Goal: Information Seeking & Learning: Find specific fact

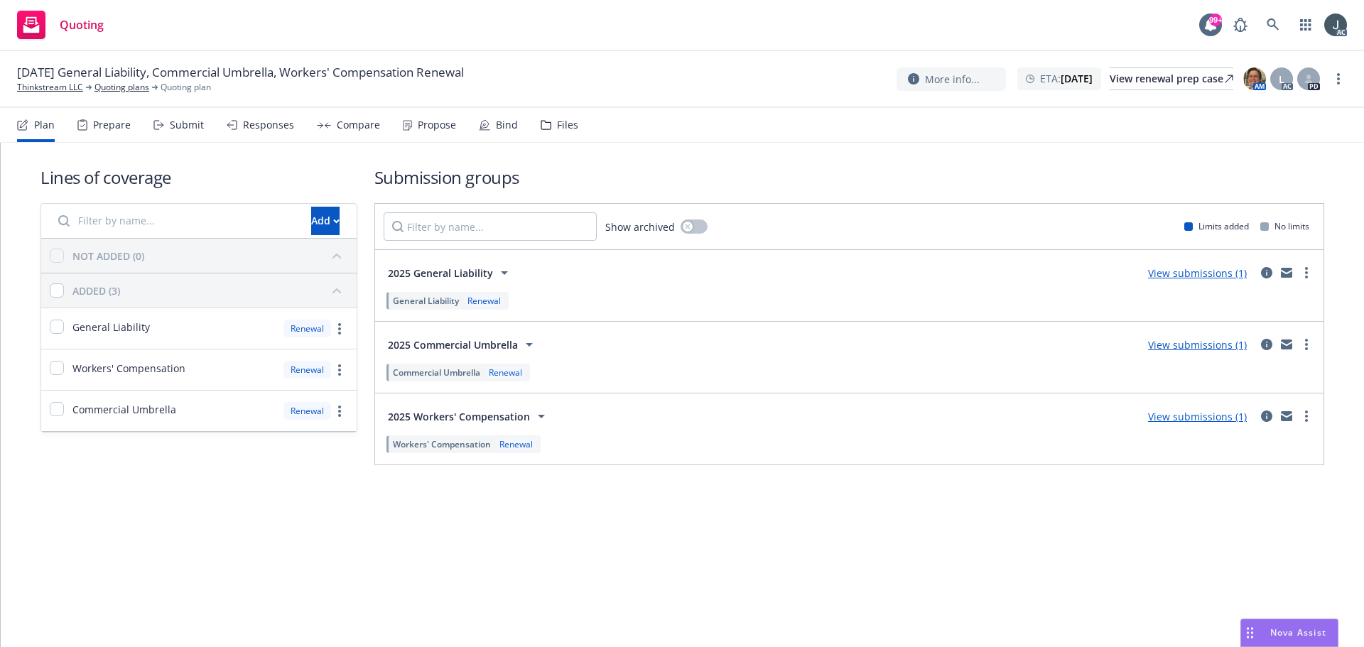
click at [97, 117] on div "Prepare" at bounding box center [103, 125] width 53 height 34
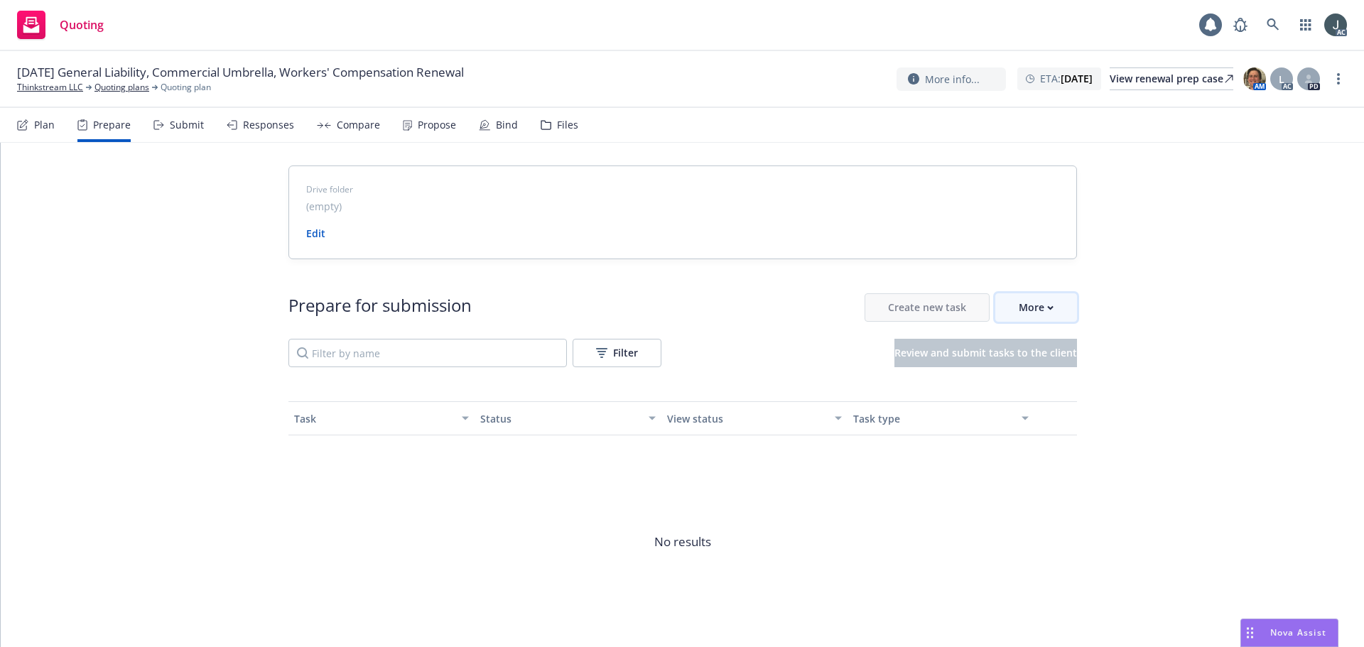
click at [1057, 306] on button "More" at bounding box center [1037, 307] width 82 height 28
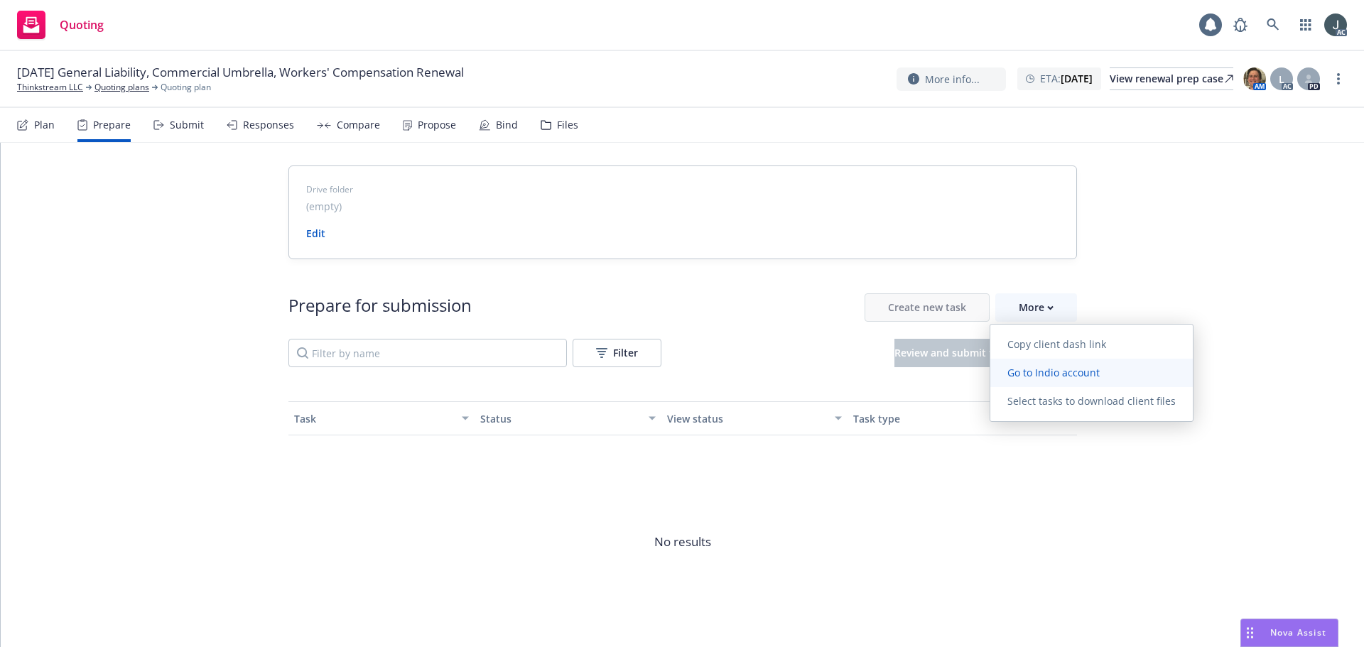
click at [1059, 365] on link "Go to Indio account" at bounding box center [1092, 373] width 203 height 28
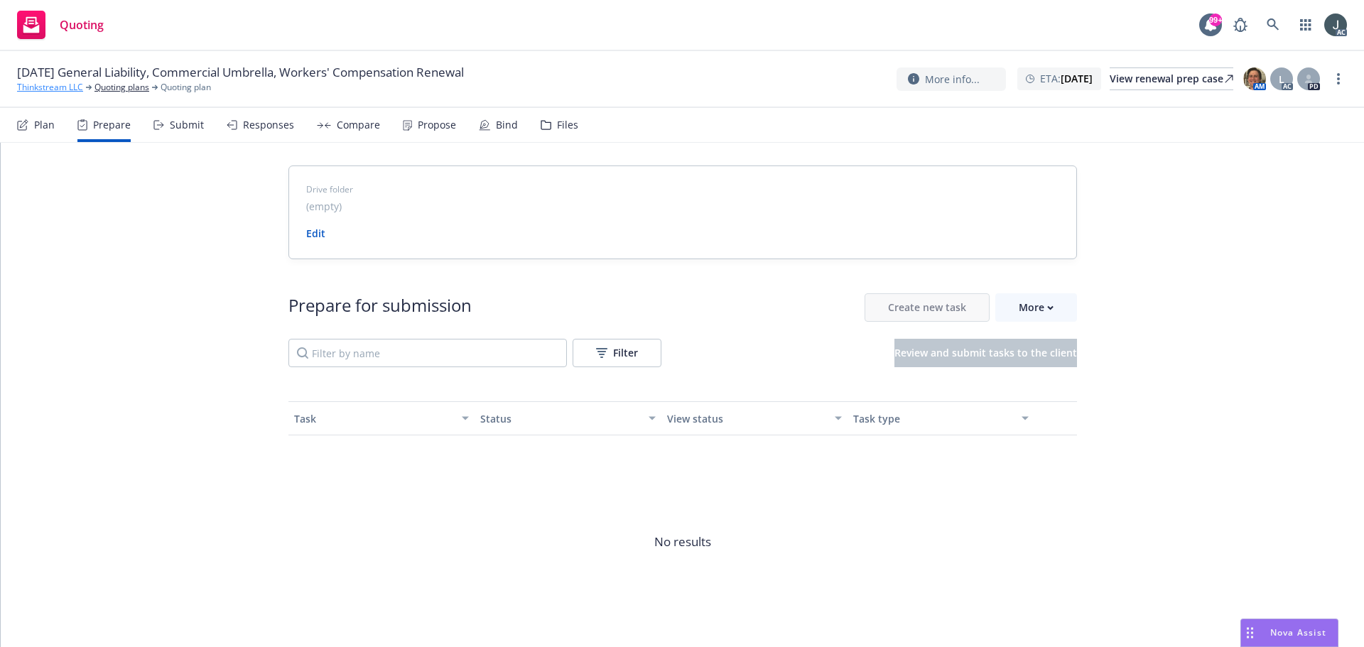
click at [52, 85] on link "Thinkstream LLC" at bounding box center [50, 87] width 66 height 13
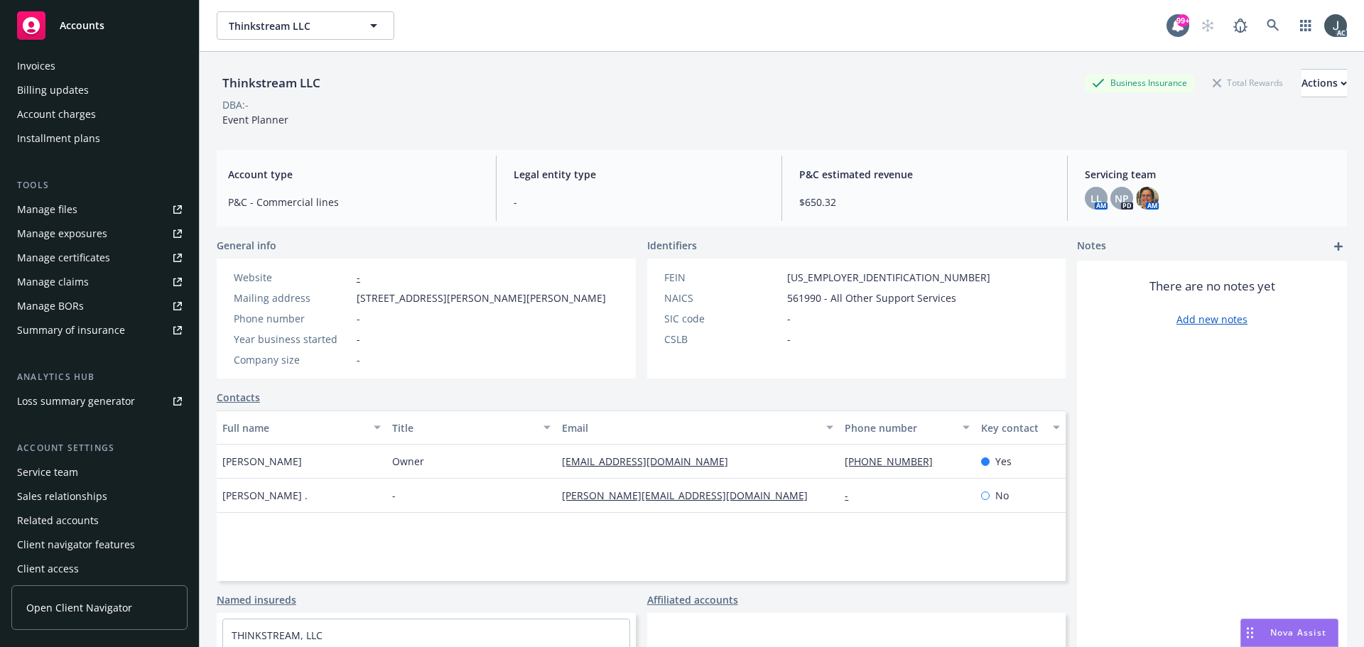
scroll to position [254, 0]
click at [76, 465] on div "Service team" at bounding box center [47, 466] width 61 height 23
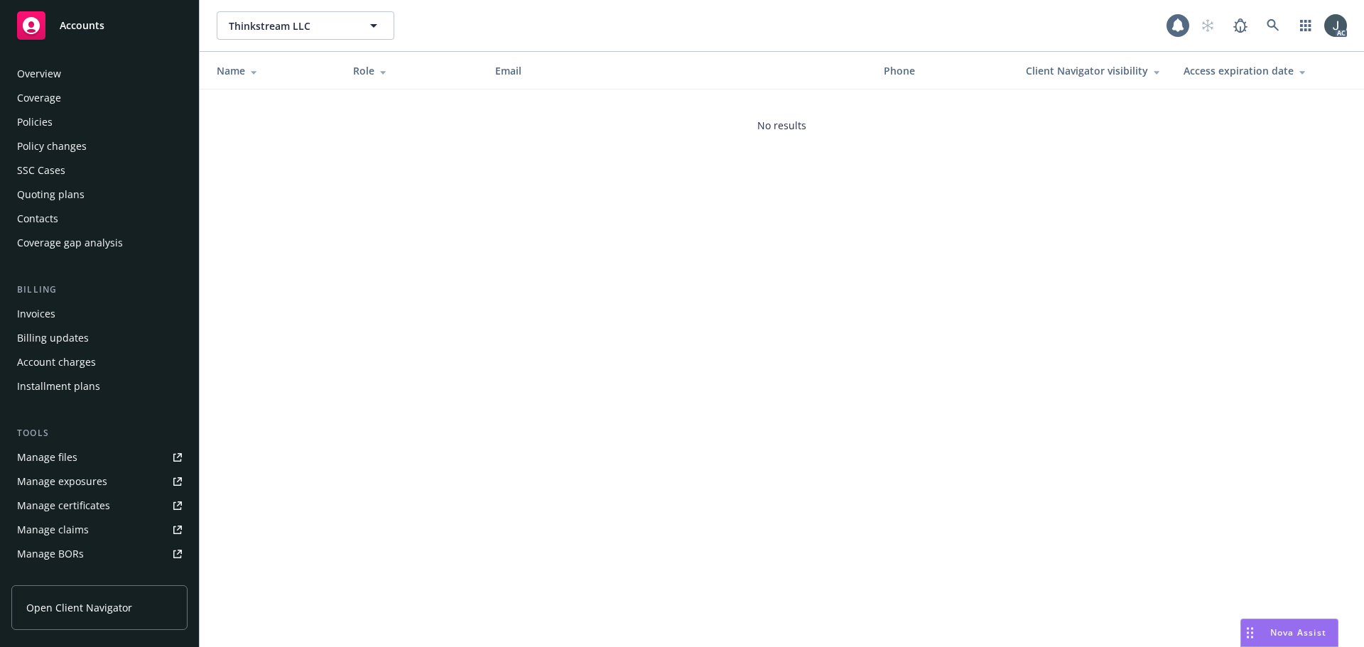
scroll to position [254, 0]
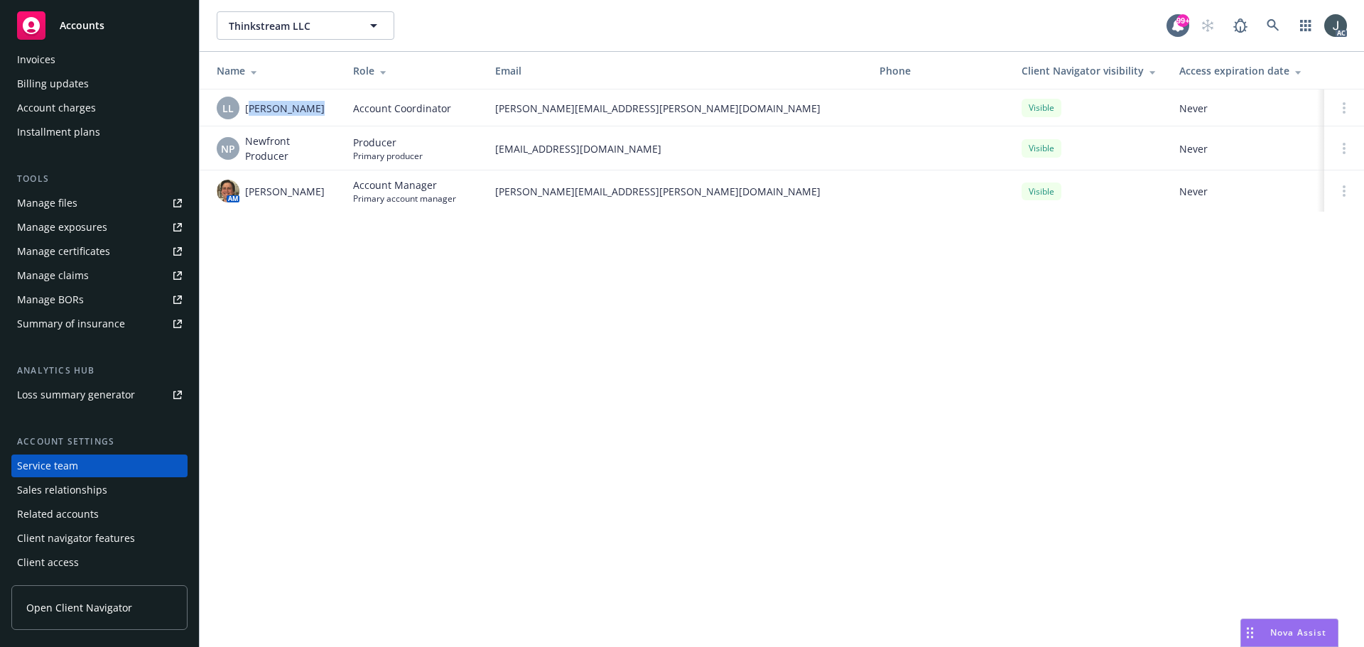
drag, startPoint x: 322, startPoint y: 108, endPoint x: 248, endPoint y: 109, distance: 73.9
click at [248, 109] on div "LL Lacy Lipetzky" at bounding box center [274, 108] width 114 height 23
copy span "acy Lipetzky"
click at [276, 114] on span "Lacy Lipetzky" at bounding box center [285, 108] width 80 height 15
drag, startPoint x: 295, startPoint y: 110, endPoint x: 244, endPoint y: 111, distance: 50.5
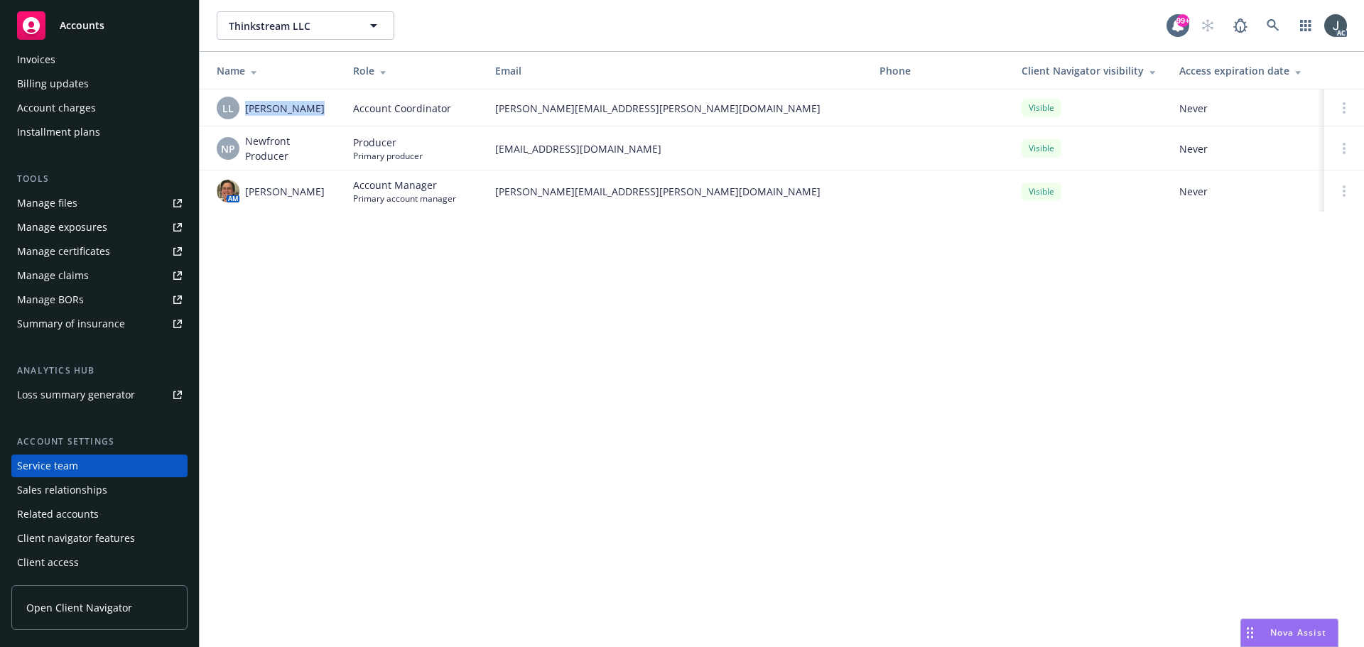
click at [244, 111] on div "LL Lacy Lipetzky" at bounding box center [274, 108] width 114 height 23
copy span "Lacy Lipetzky"
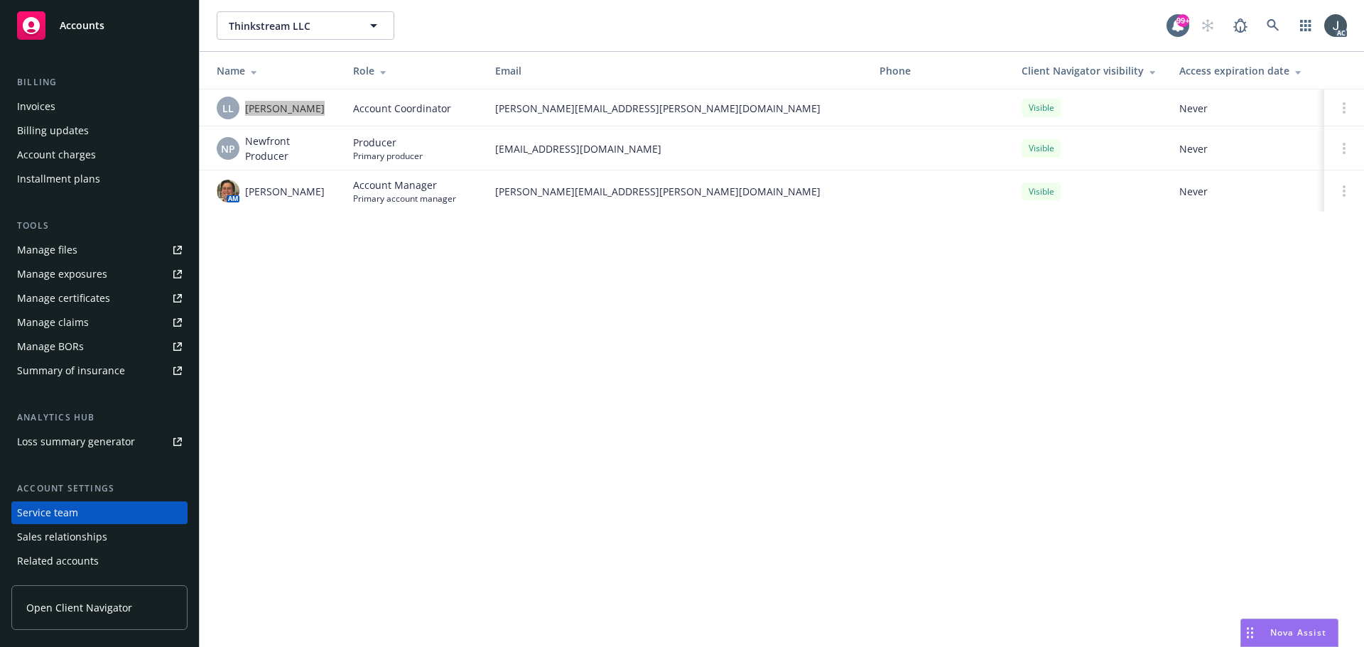
scroll to position [0, 0]
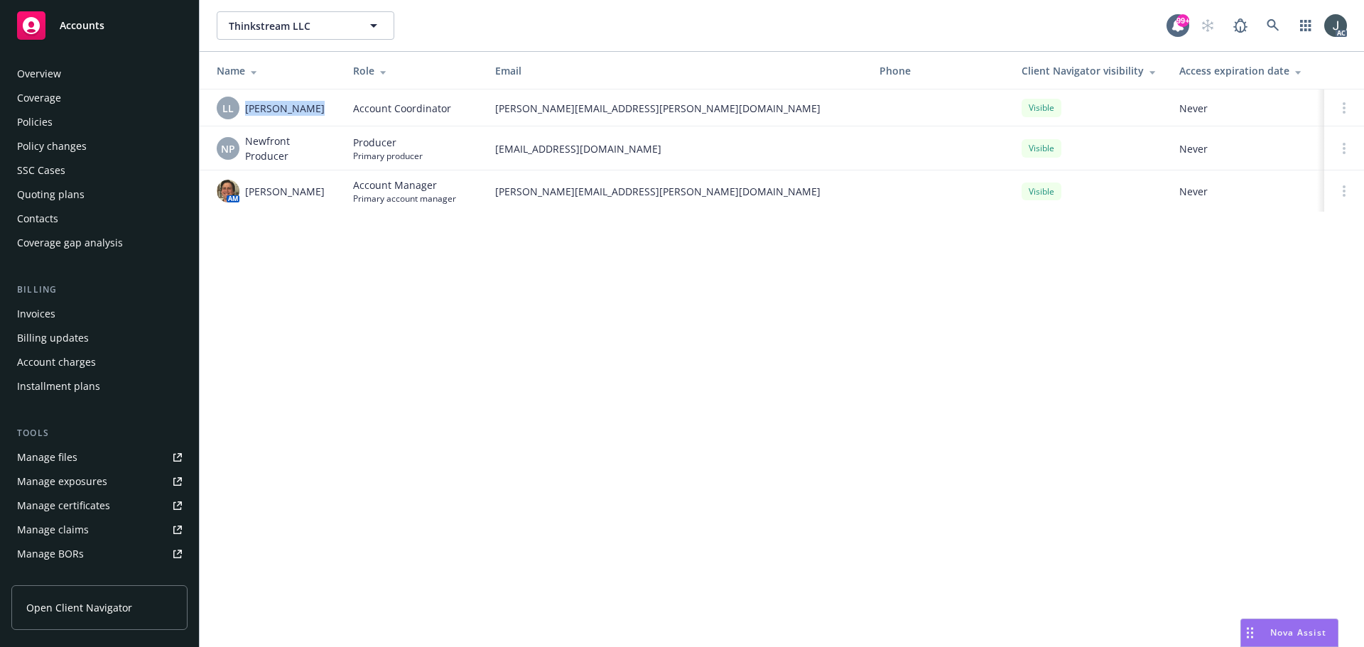
click at [47, 124] on div "Policies" at bounding box center [35, 122] width 36 height 23
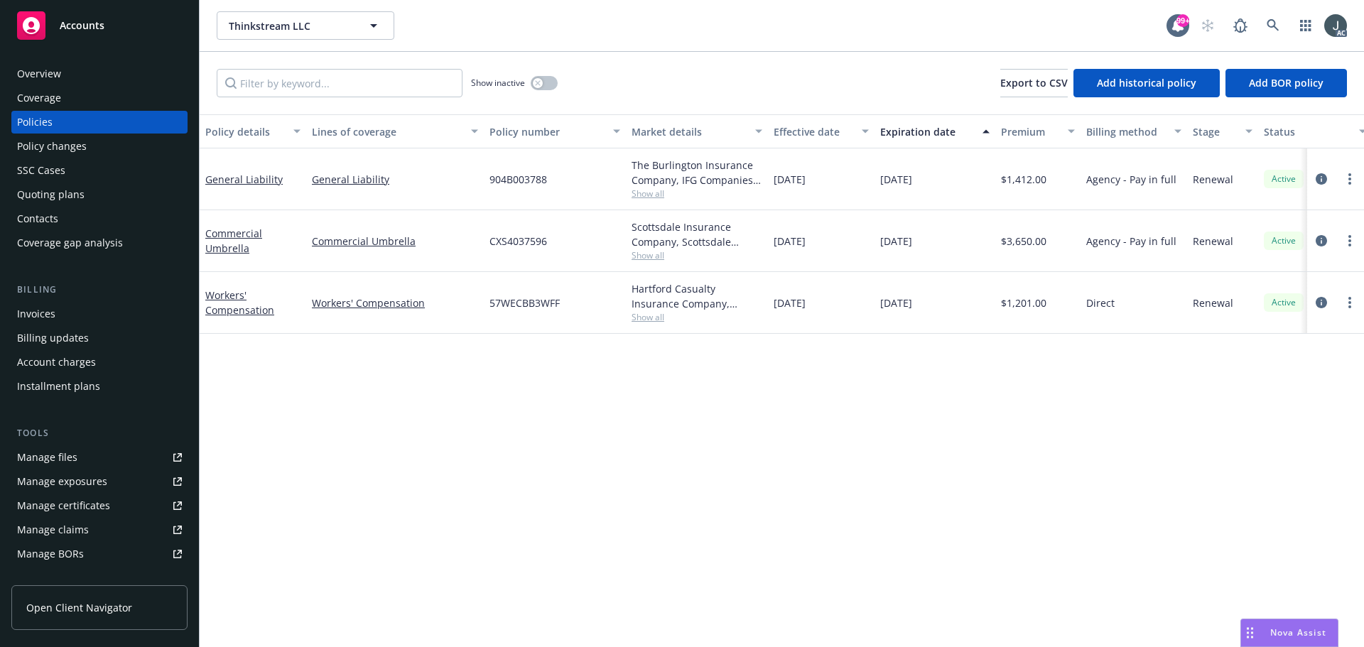
drag, startPoint x: 882, startPoint y: 180, endPoint x: 936, endPoint y: 180, distance: 54.0
click at [936, 180] on div "[DATE]" at bounding box center [935, 180] width 121 height 62
copy span "[DATE]"
click at [1325, 176] on icon "circleInformation" at bounding box center [1321, 178] width 11 height 11
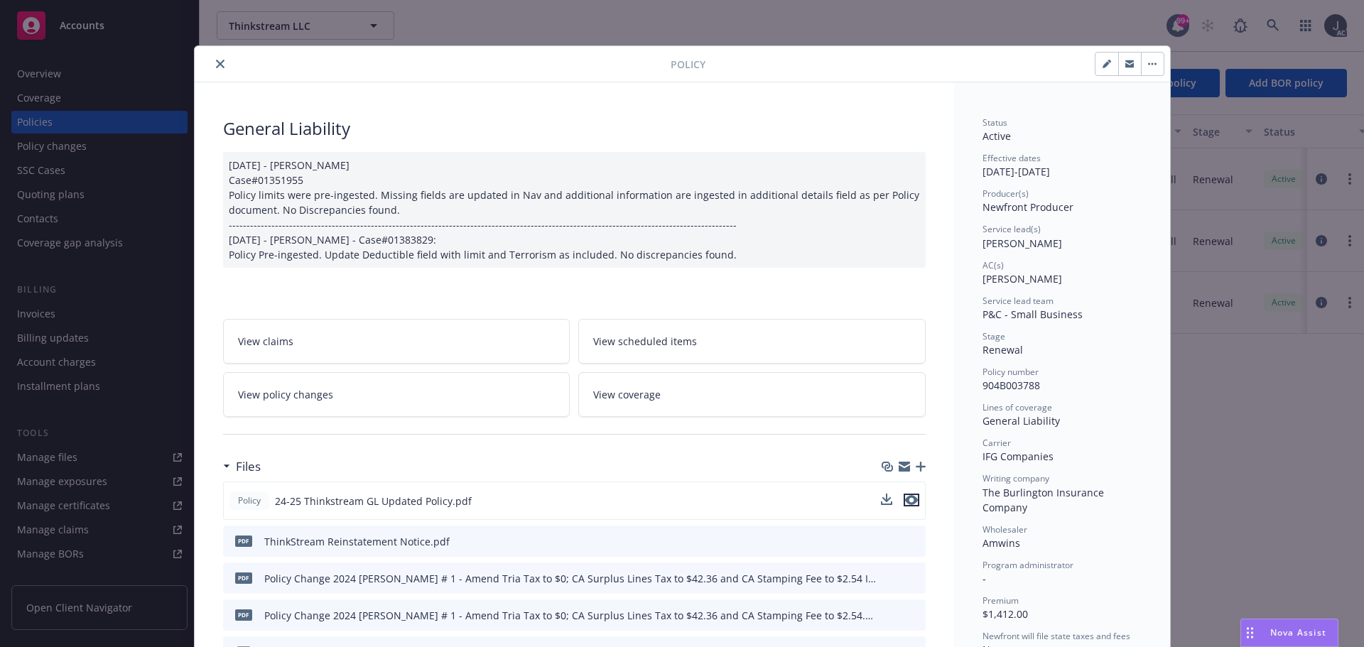
click at [910, 500] on icon "preview file" at bounding box center [911, 500] width 13 height 10
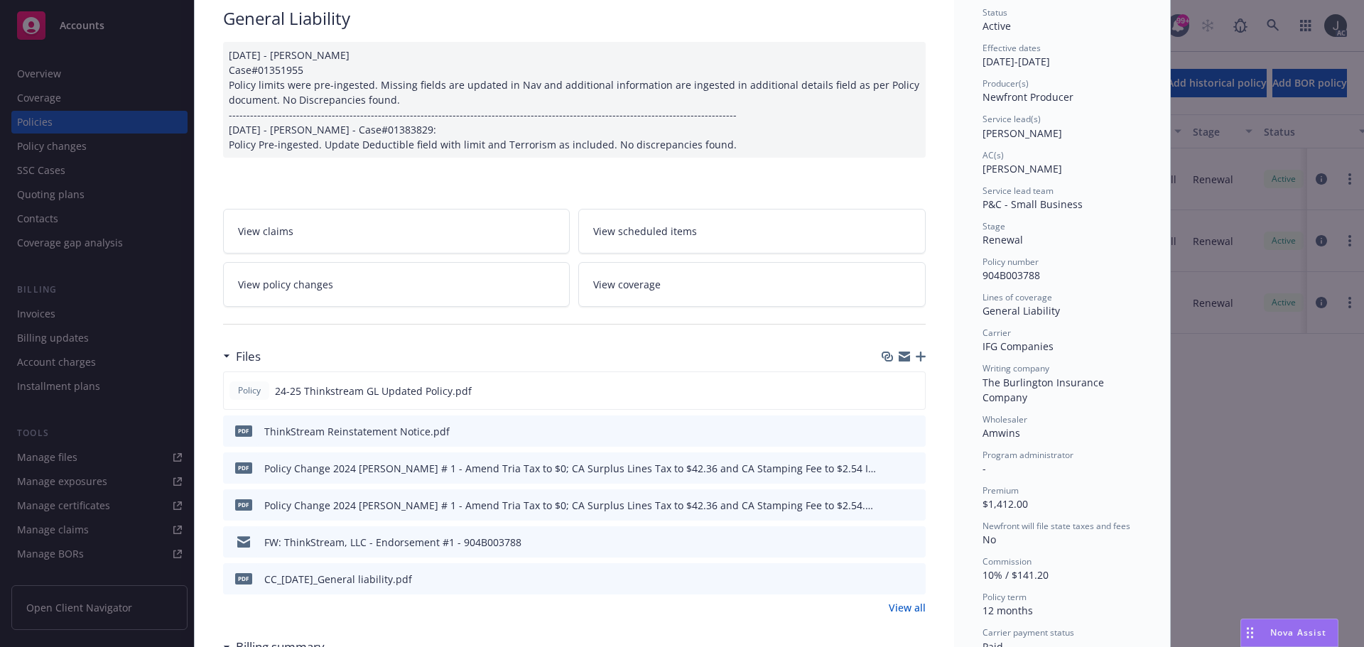
scroll to position [142, 0]
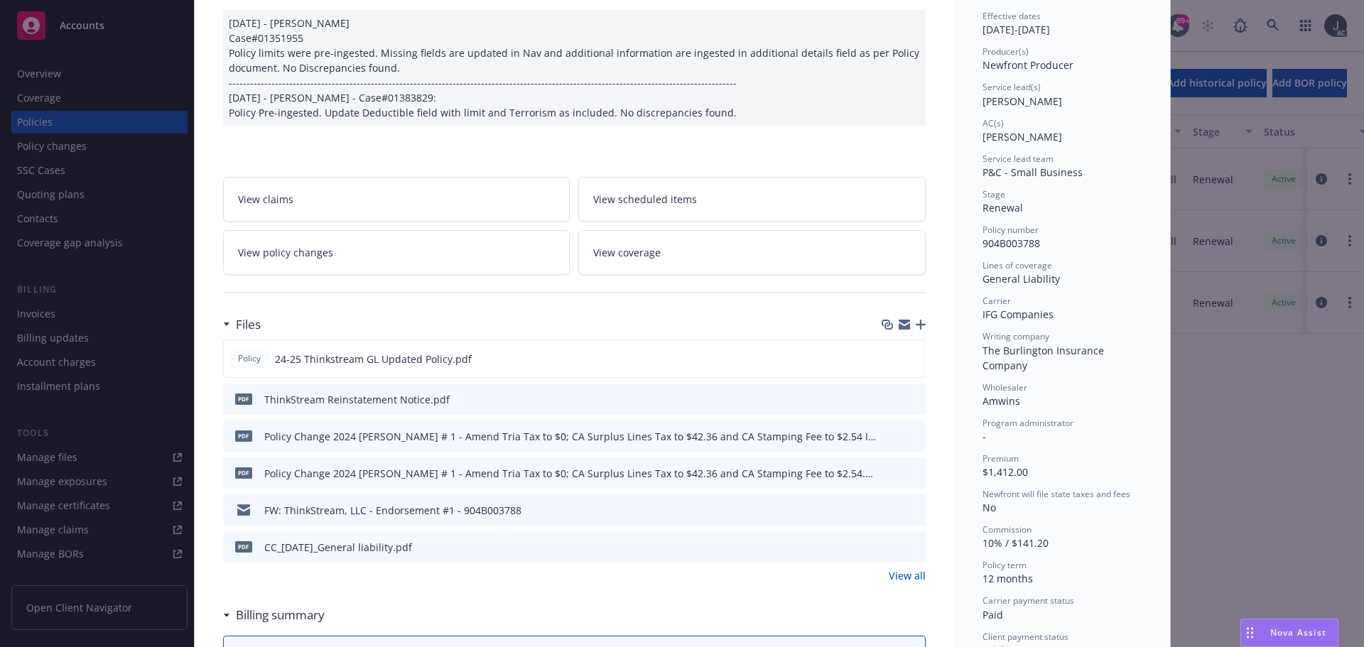
click at [889, 579] on link "View all" at bounding box center [907, 575] width 37 height 15
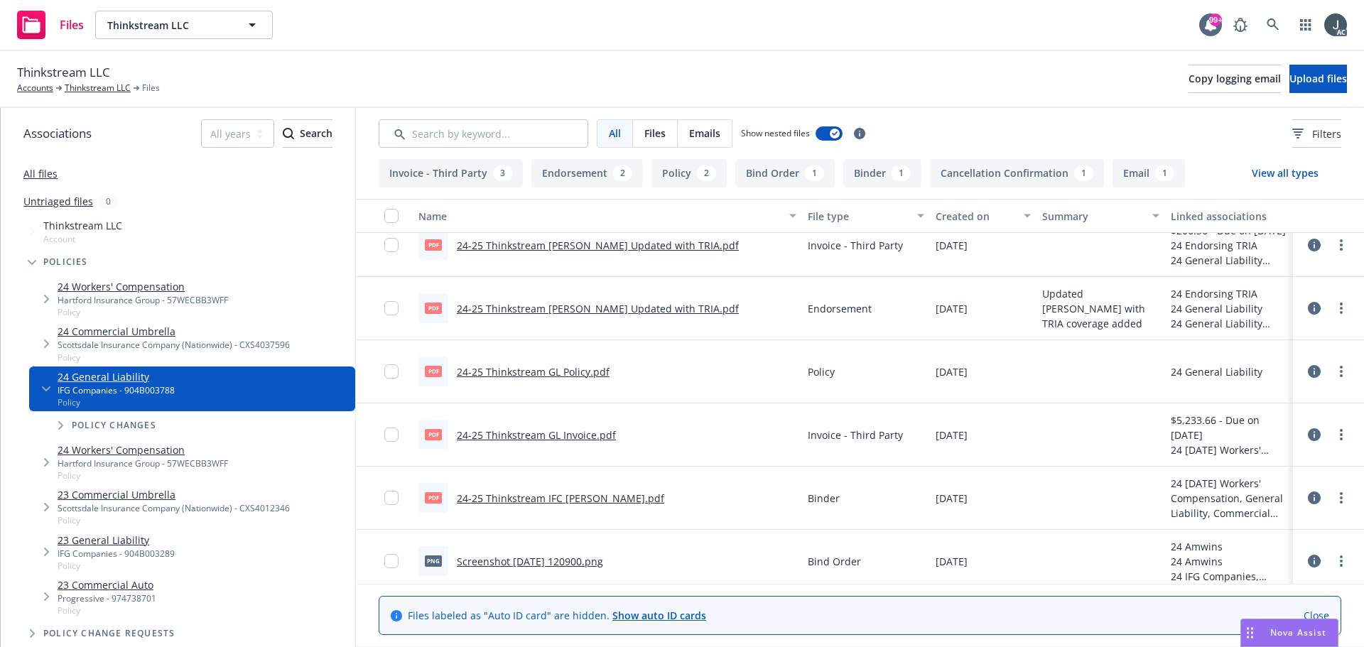
scroll to position [254, 0]
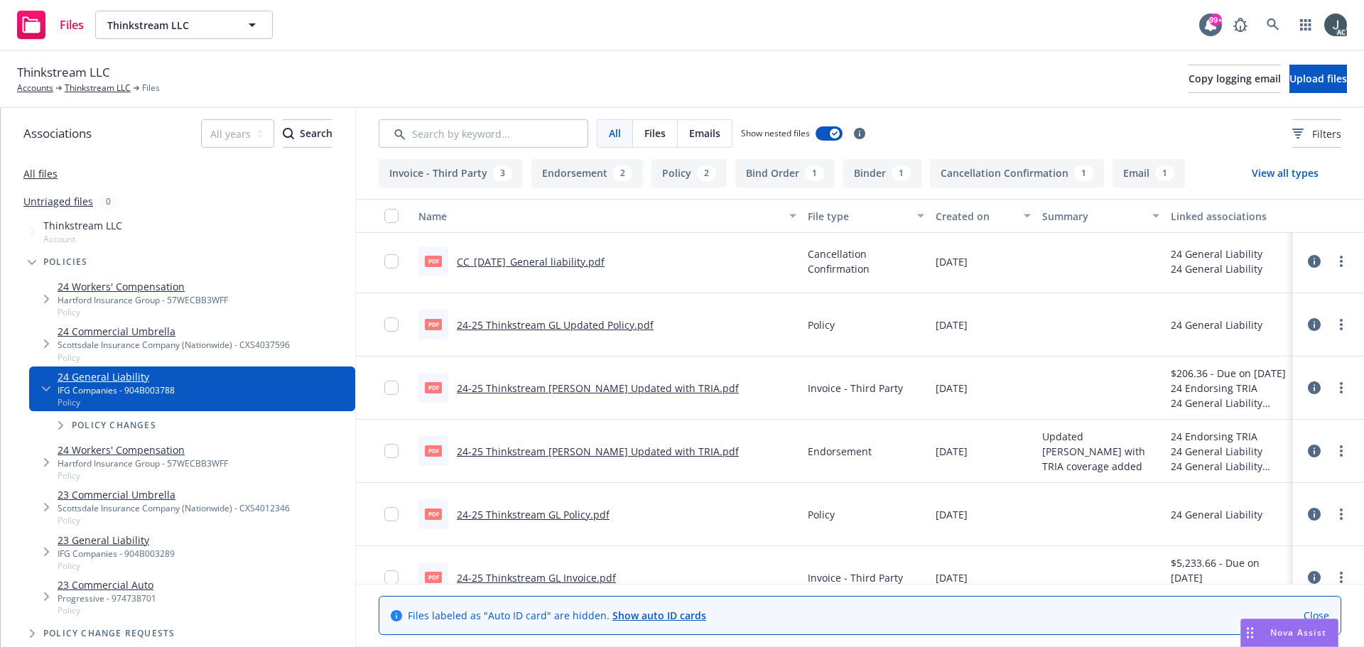
click at [643, 452] on link "24-25 Thinkstream GL Binder Updated with TRIA.pdf" at bounding box center [598, 452] width 282 height 14
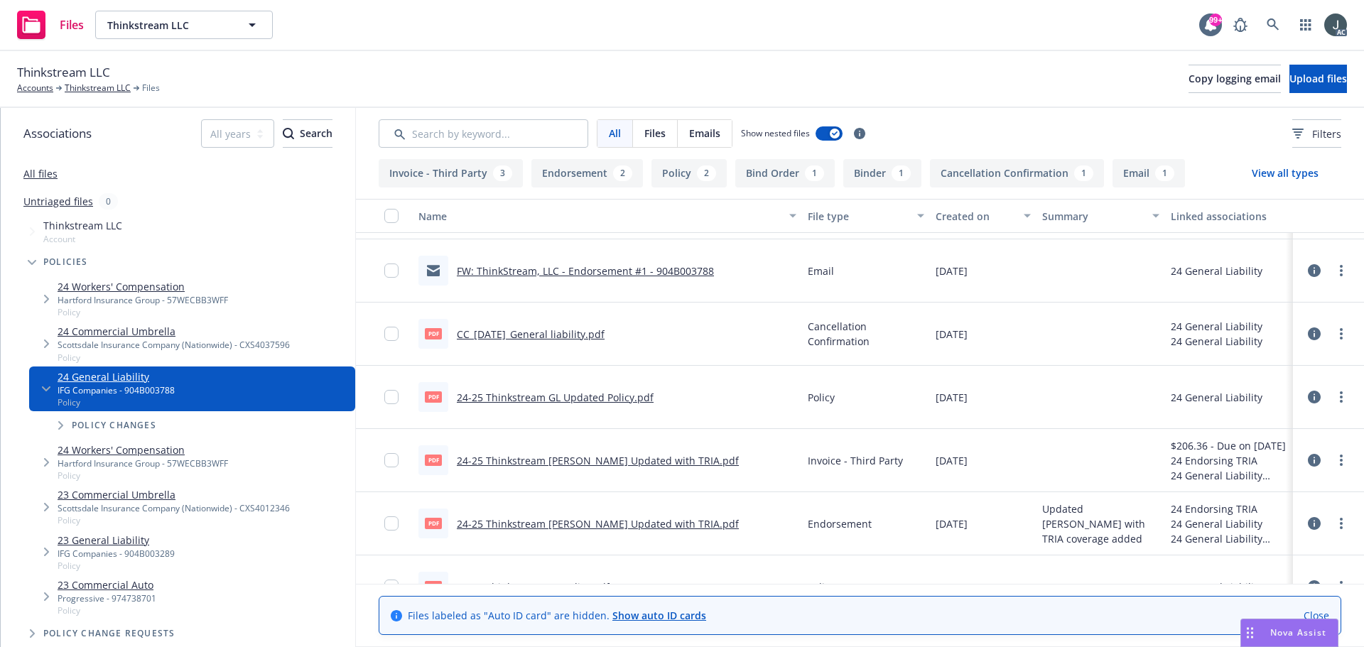
click at [383, 524] on div at bounding box center [384, 523] width 57 height 63
click at [392, 524] on input "checkbox" at bounding box center [391, 524] width 14 height 14
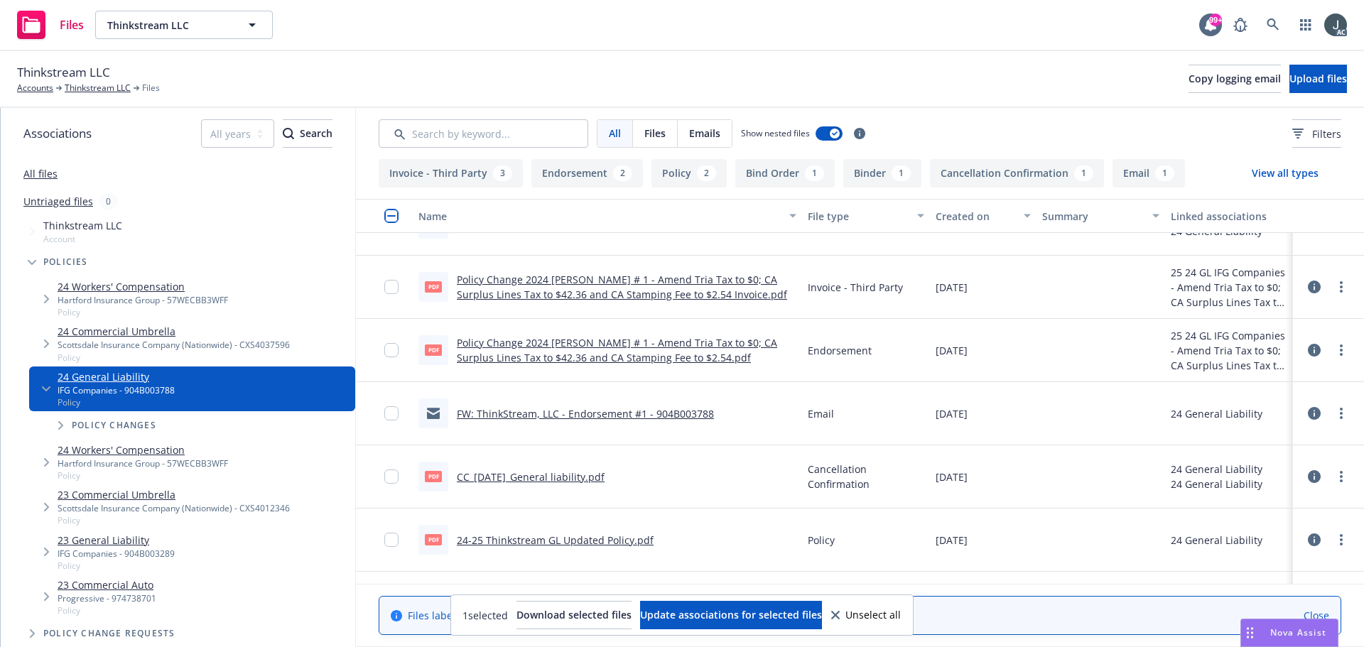
scroll to position [0, 0]
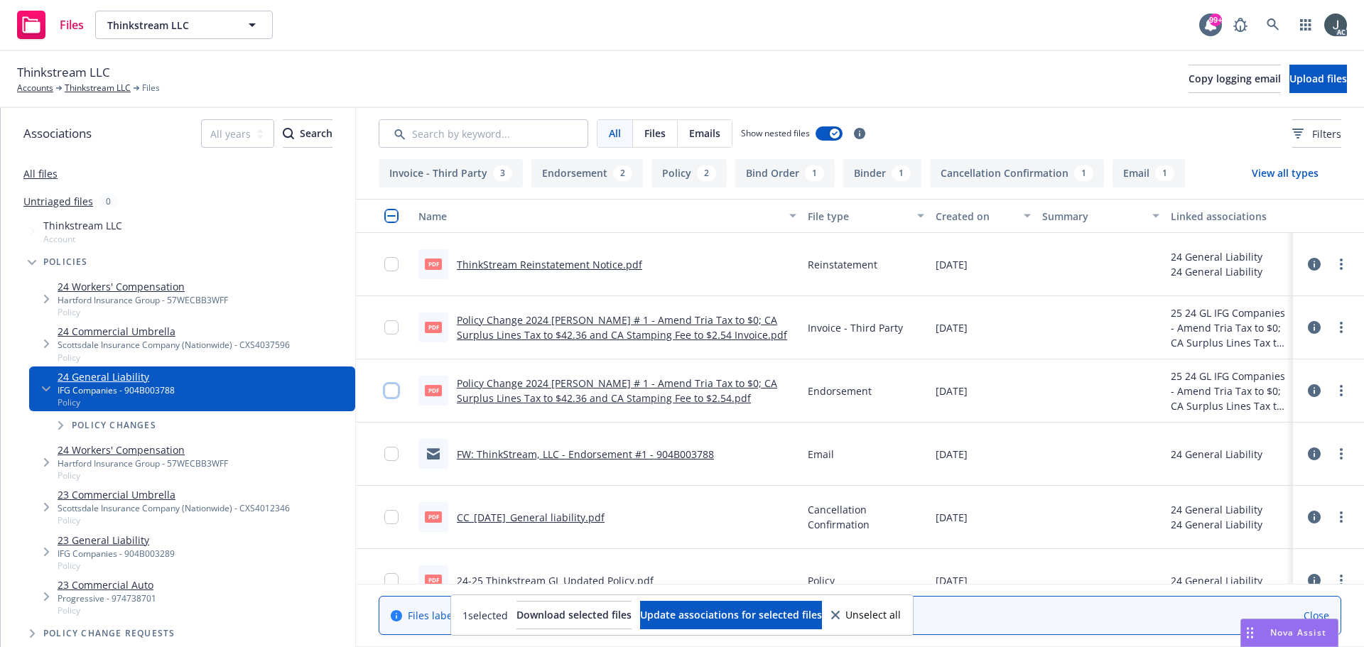
click at [390, 388] on input "checkbox" at bounding box center [391, 391] width 14 height 14
click at [603, 389] on link "Policy Change 2024 GL ENDT # 1 - Amend Tria Tax to $0; CA Surplus Lines Tax to …" at bounding box center [617, 391] width 320 height 28
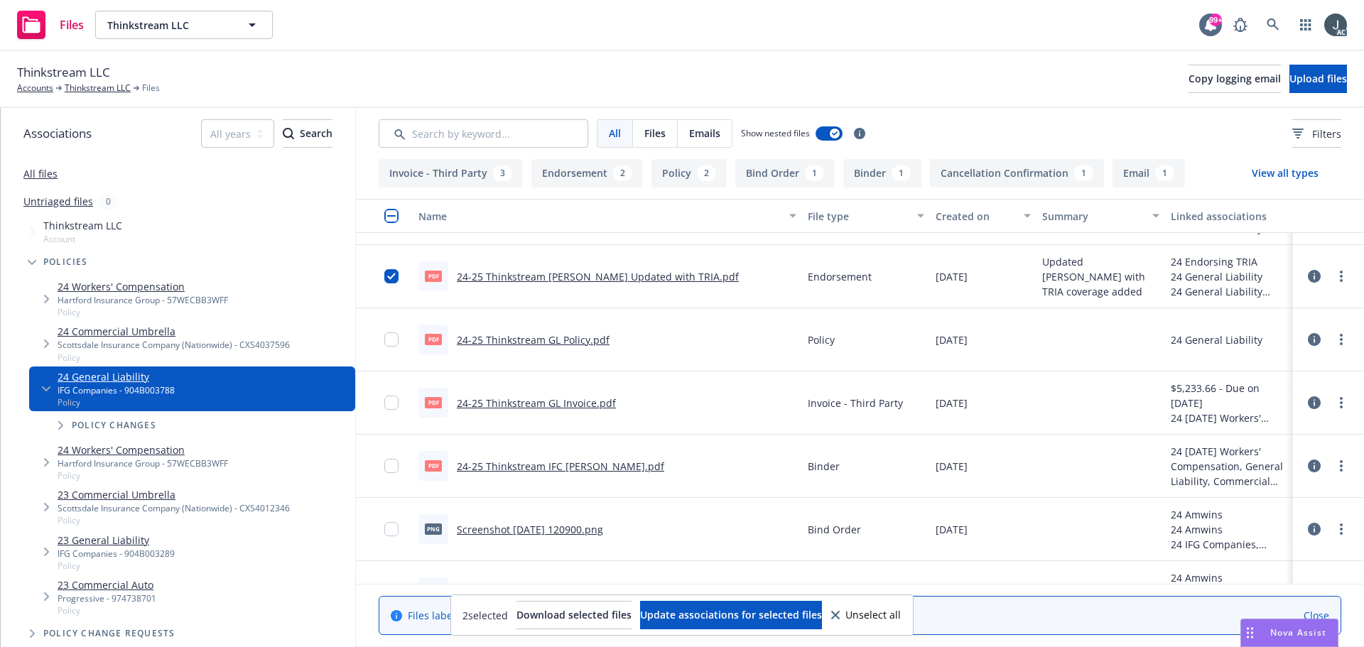
scroll to position [467, 0]
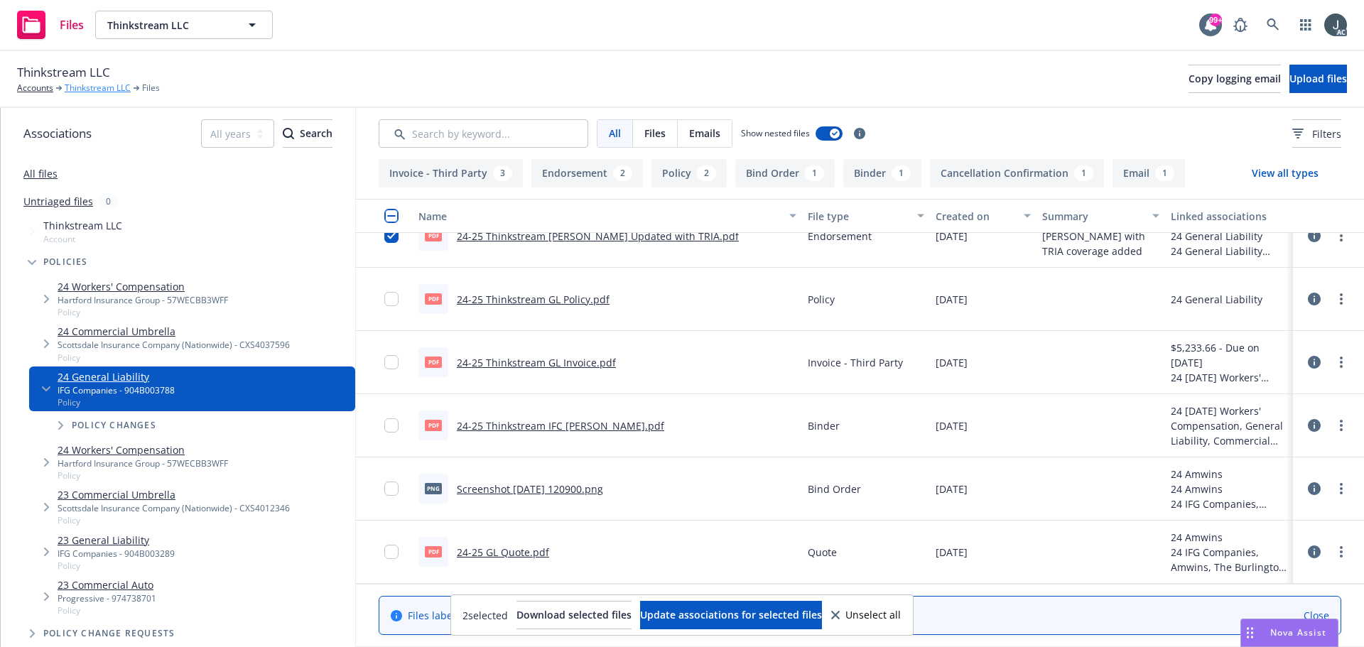
click at [114, 85] on link "Thinkstream LLC" at bounding box center [98, 88] width 66 height 13
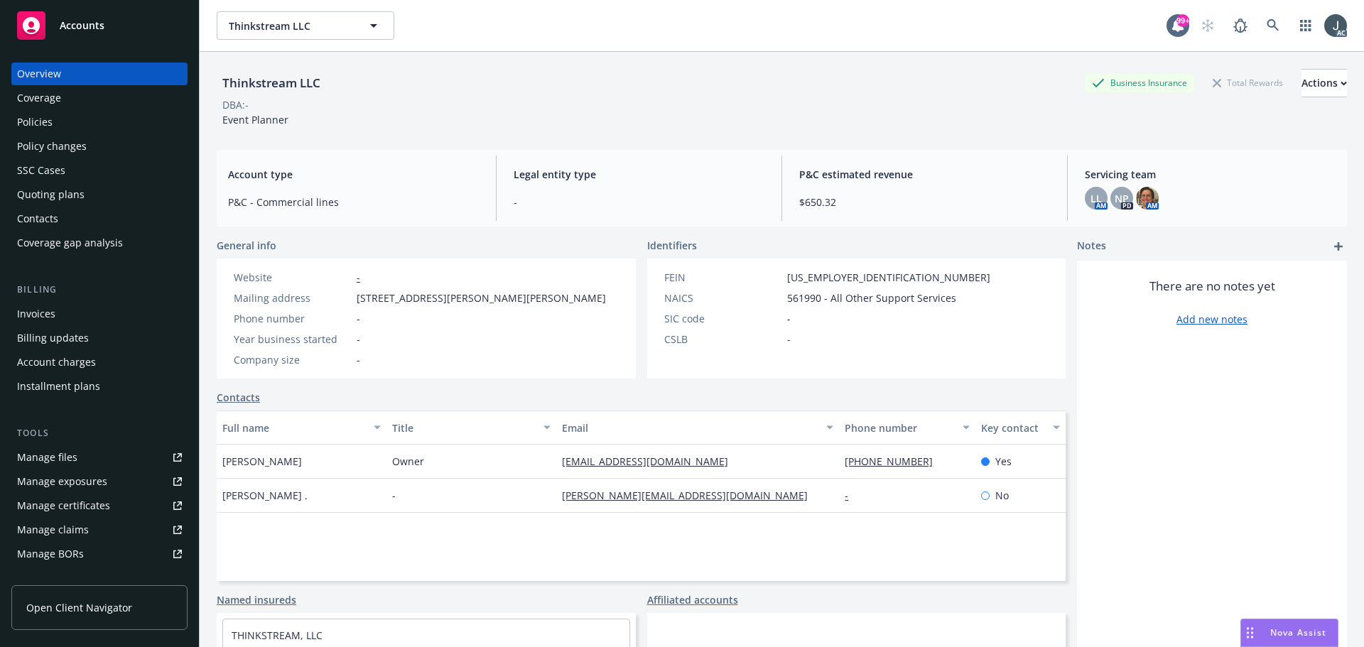
click at [61, 122] on div "Policies" at bounding box center [99, 122] width 165 height 23
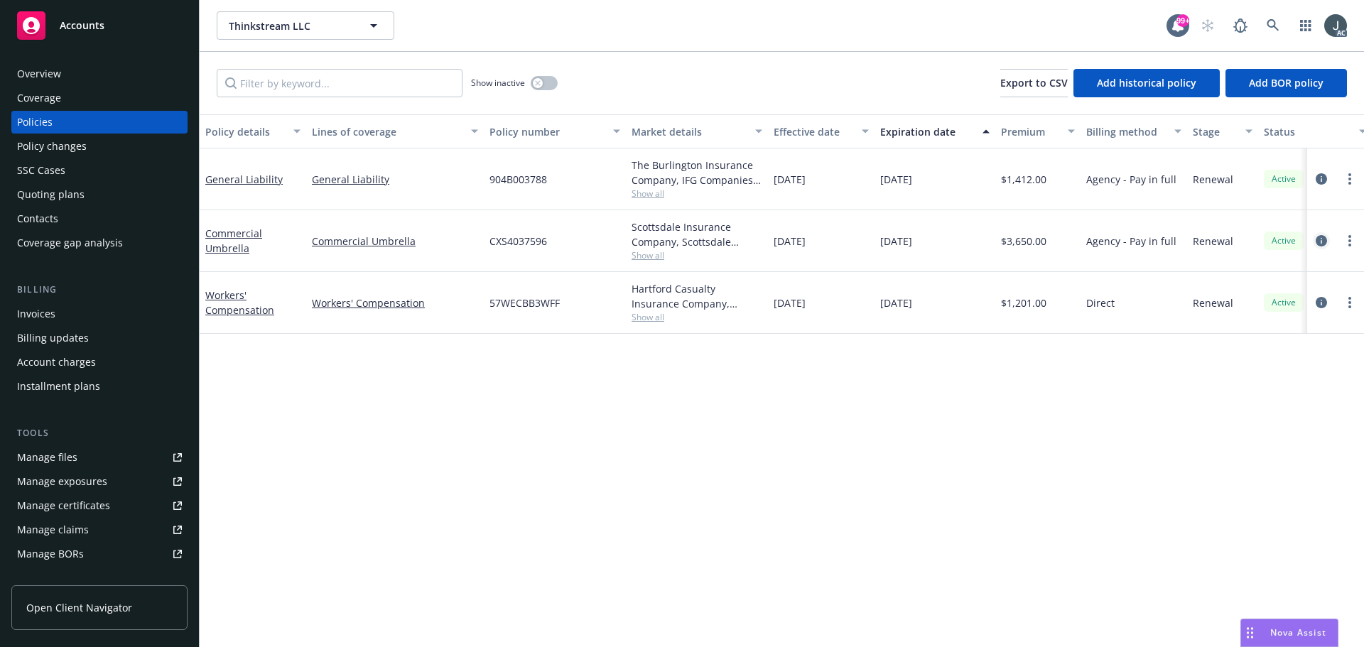
click at [1318, 242] on icon "circleInformation" at bounding box center [1321, 240] width 11 height 11
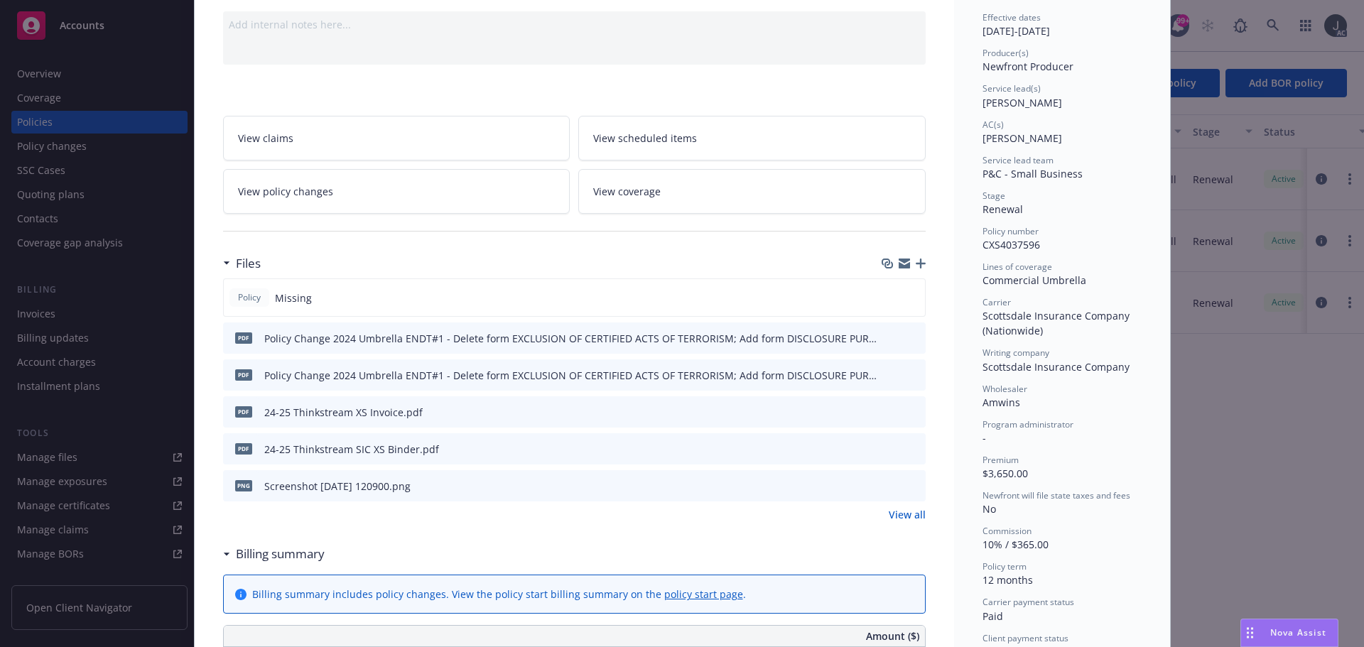
scroll to position [142, 0]
click at [910, 512] on link "View all" at bounding box center [907, 513] width 37 height 15
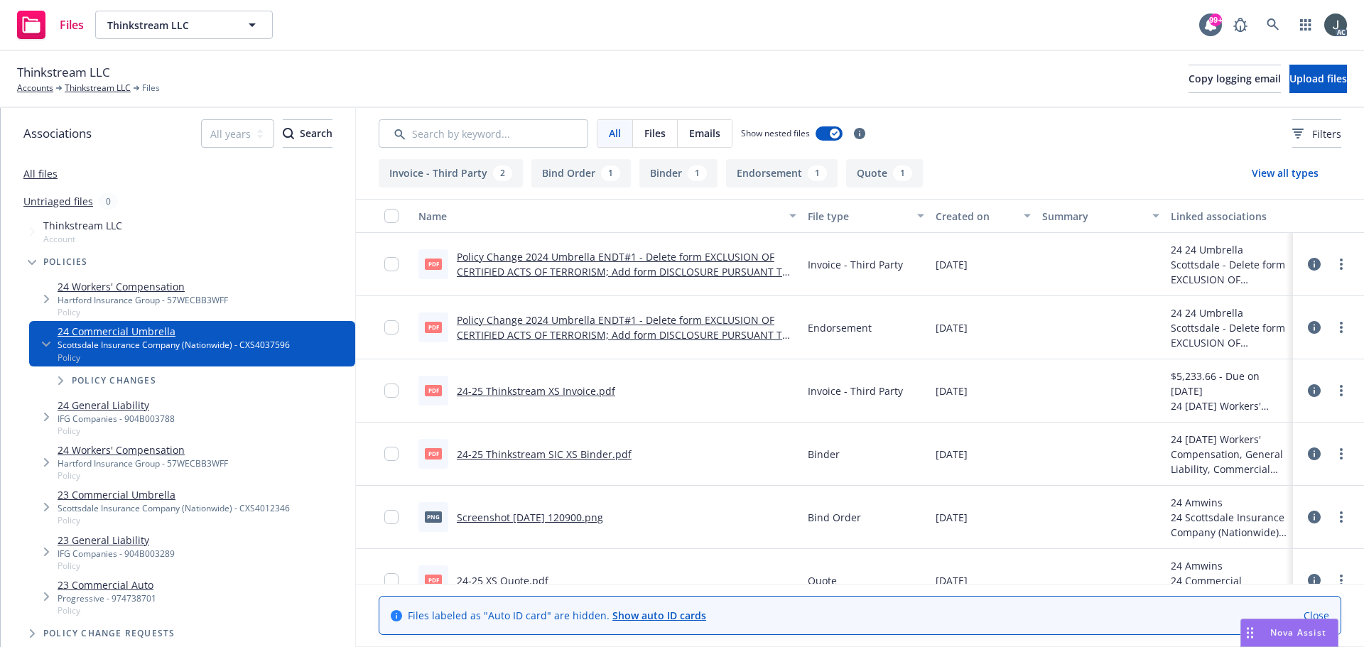
click at [582, 456] on link "24-25 Thinkstream SIC XS Binder.pdf" at bounding box center [544, 455] width 175 height 14
click at [615, 324] on link "Policy Change 2024 Umbrella ENDT#1 - Delete form EXCLUSION OF CERTIFIED ACTS OF…" at bounding box center [623, 342] width 333 height 58
click at [102, 85] on link "Thinkstream LLC" at bounding box center [98, 88] width 66 height 13
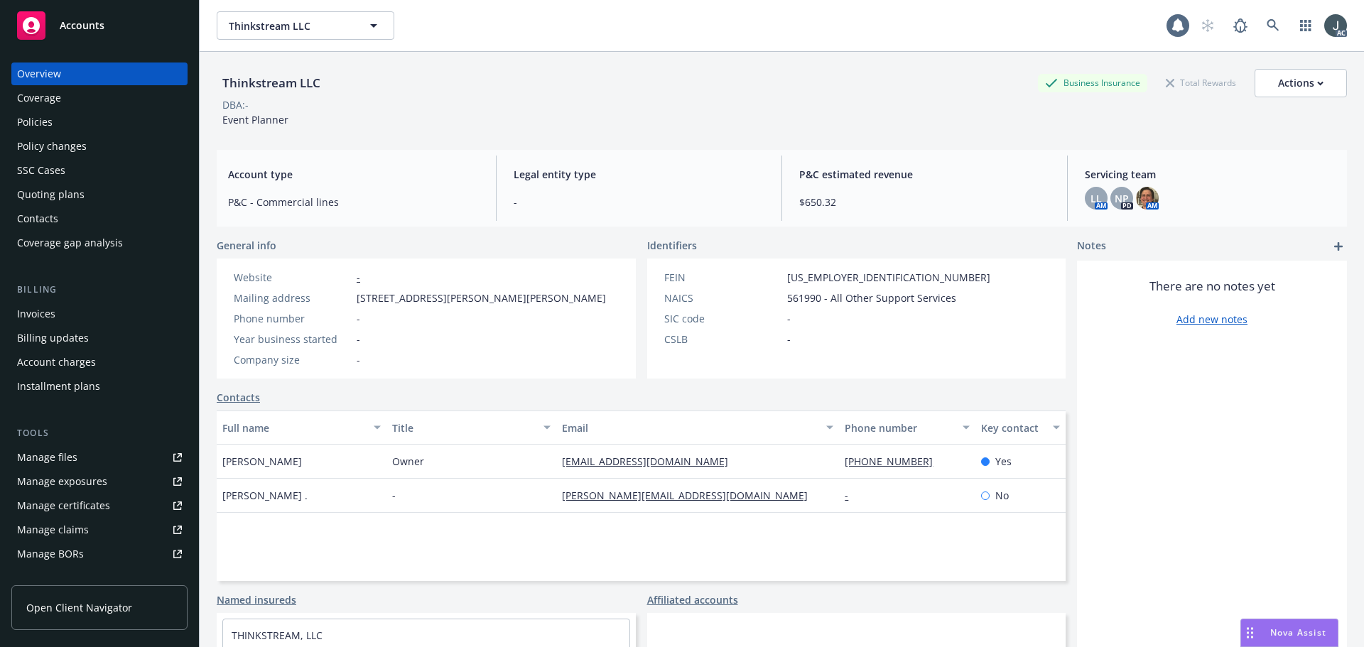
click at [75, 119] on div "Policies" at bounding box center [99, 122] width 165 height 23
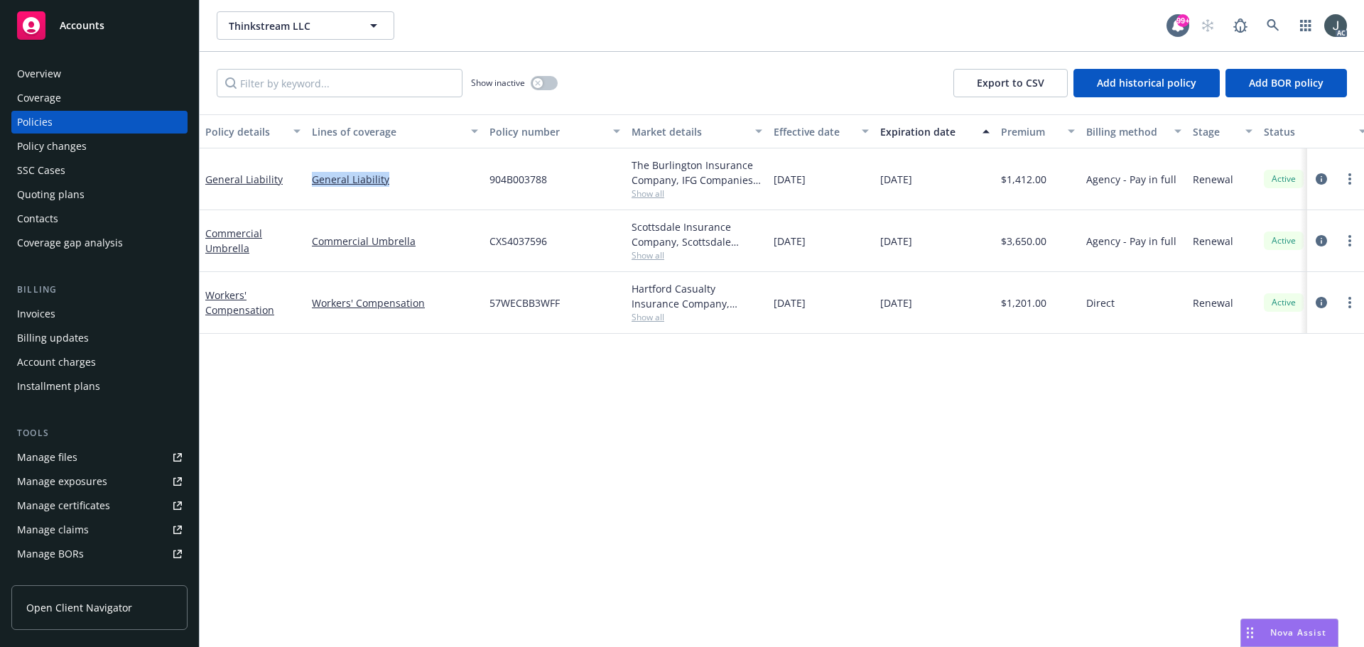
drag, startPoint x: 408, startPoint y: 190, endPoint x: 311, endPoint y: 190, distance: 96.6
click at [311, 190] on div "General Liability" at bounding box center [395, 180] width 178 height 62
copy link "General Liability"
drag, startPoint x: 880, startPoint y: 179, endPoint x: 957, endPoint y: 183, distance: 76.8
click at [957, 183] on div "[DATE]" at bounding box center [935, 180] width 121 height 62
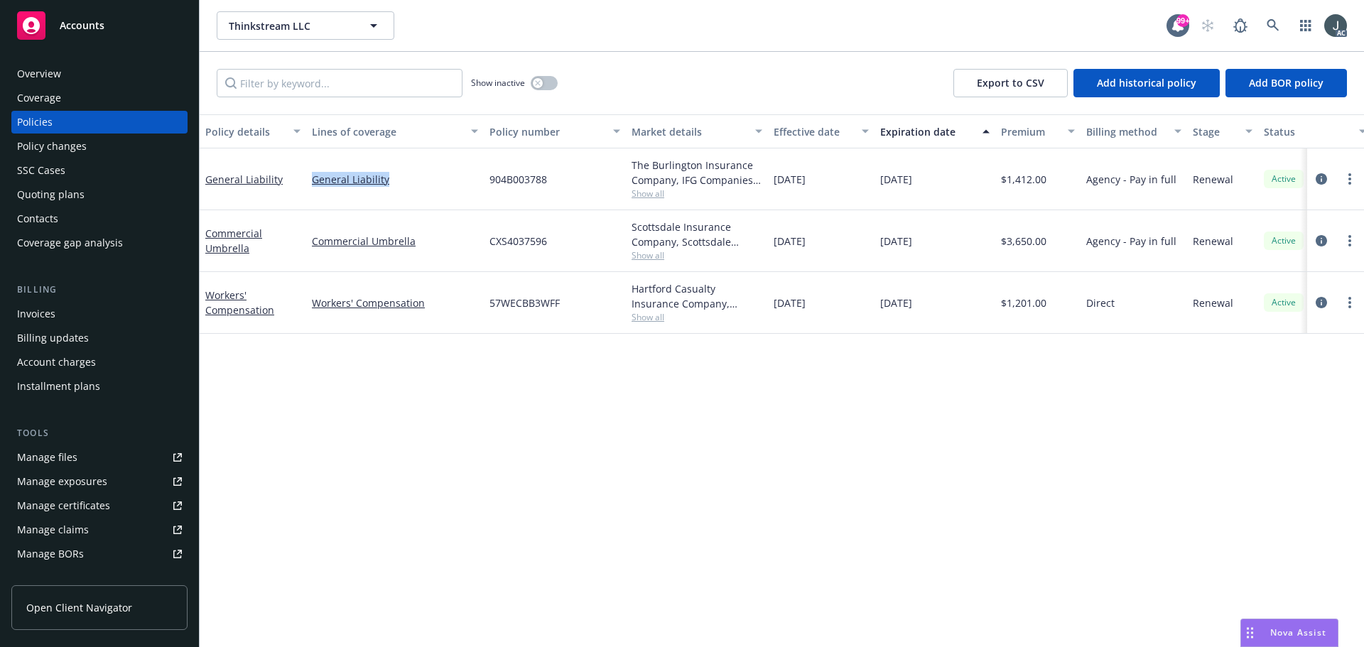
copy span "[DATE]"
click at [57, 71] on div "Overview" at bounding box center [39, 74] width 44 height 23
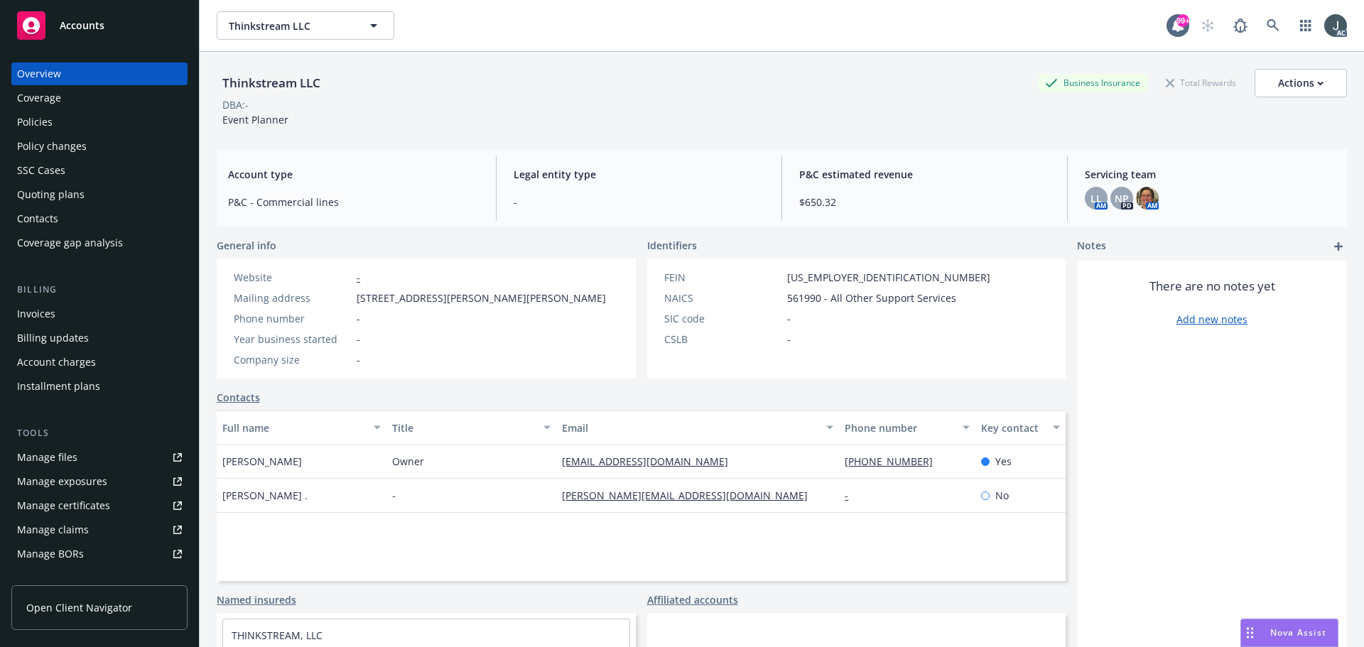
click at [799, 301] on span "561990 - All Other Support Services" at bounding box center [871, 298] width 169 height 15
copy span "561990"
click at [53, 117] on div "Policies" at bounding box center [99, 122] width 165 height 23
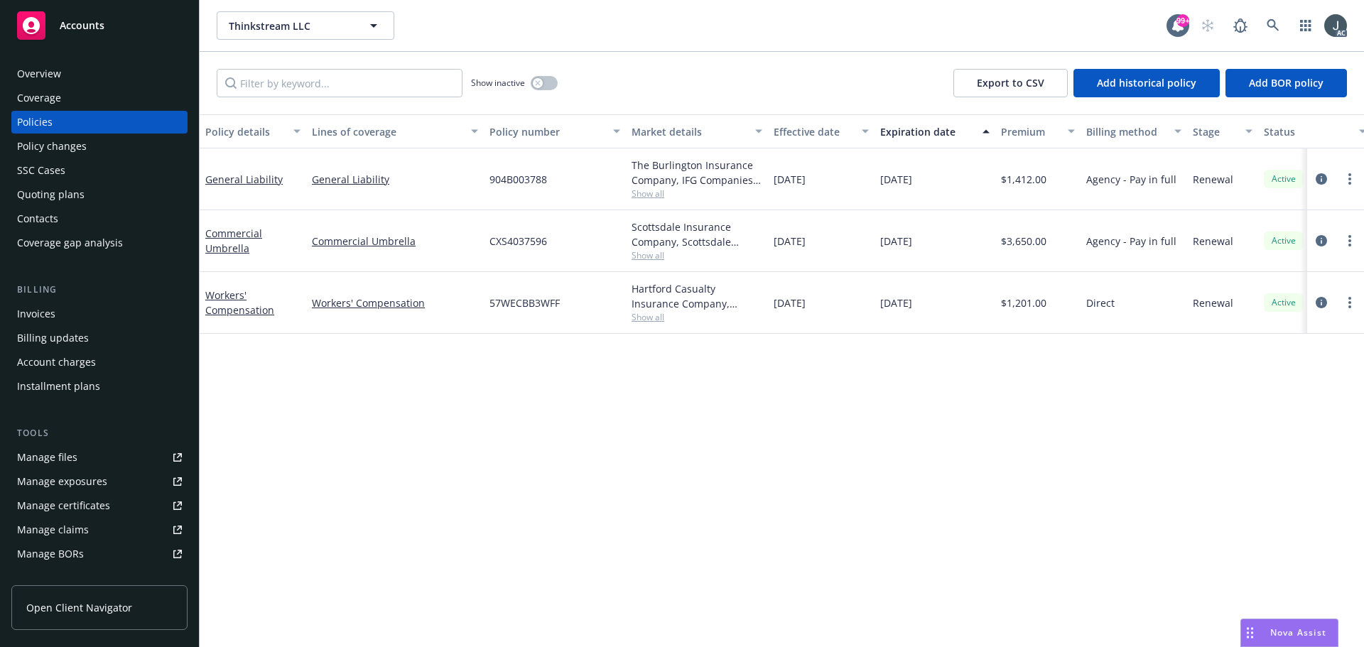
click at [522, 178] on span "904B003788" at bounding box center [519, 179] width 58 height 15
copy span "904B003788"
click at [654, 195] on span "Show all" at bounding box center [697, 194] width 131 height 12
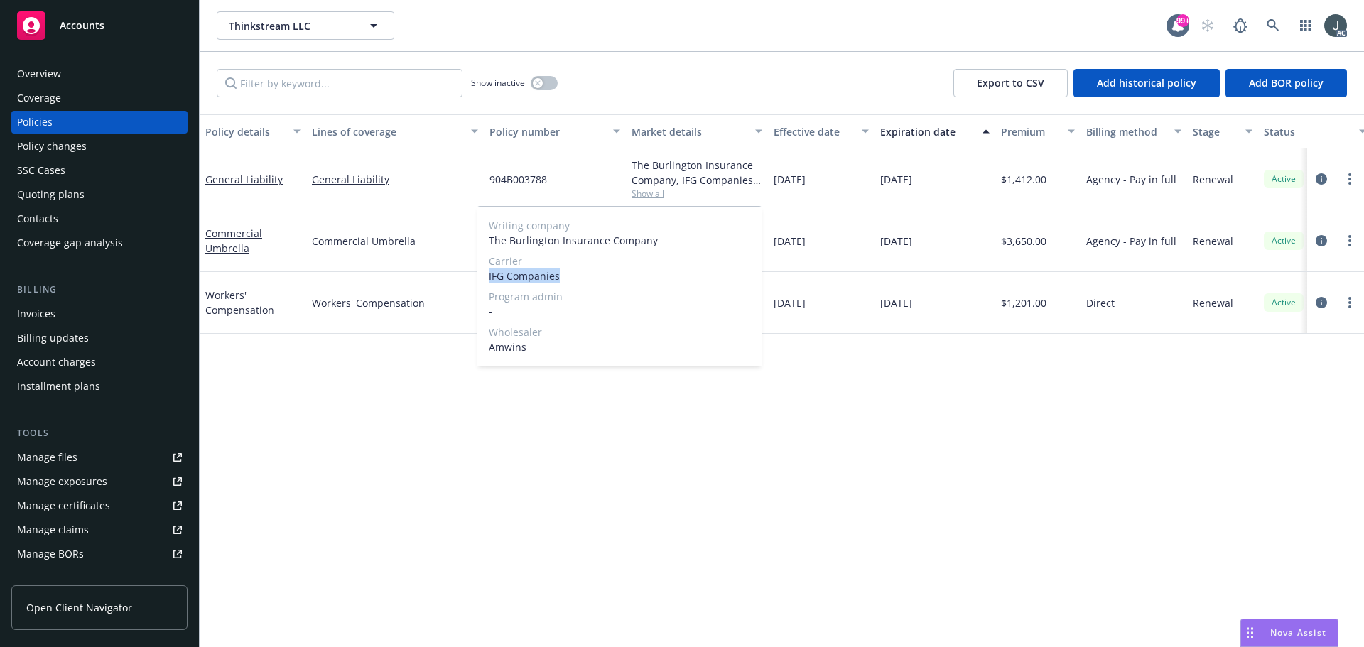
drag, startPoint x: 487, startPoint y: 276, endPoint x: 587, endPoint y: 276, distance: 99.5
click at [587, 276] on div "Writing company The Burlington Insurance Company Carrier IFG Companies Program …" at bounding box center [620, 286] width 284 height 159
copy span "IFG Companies"
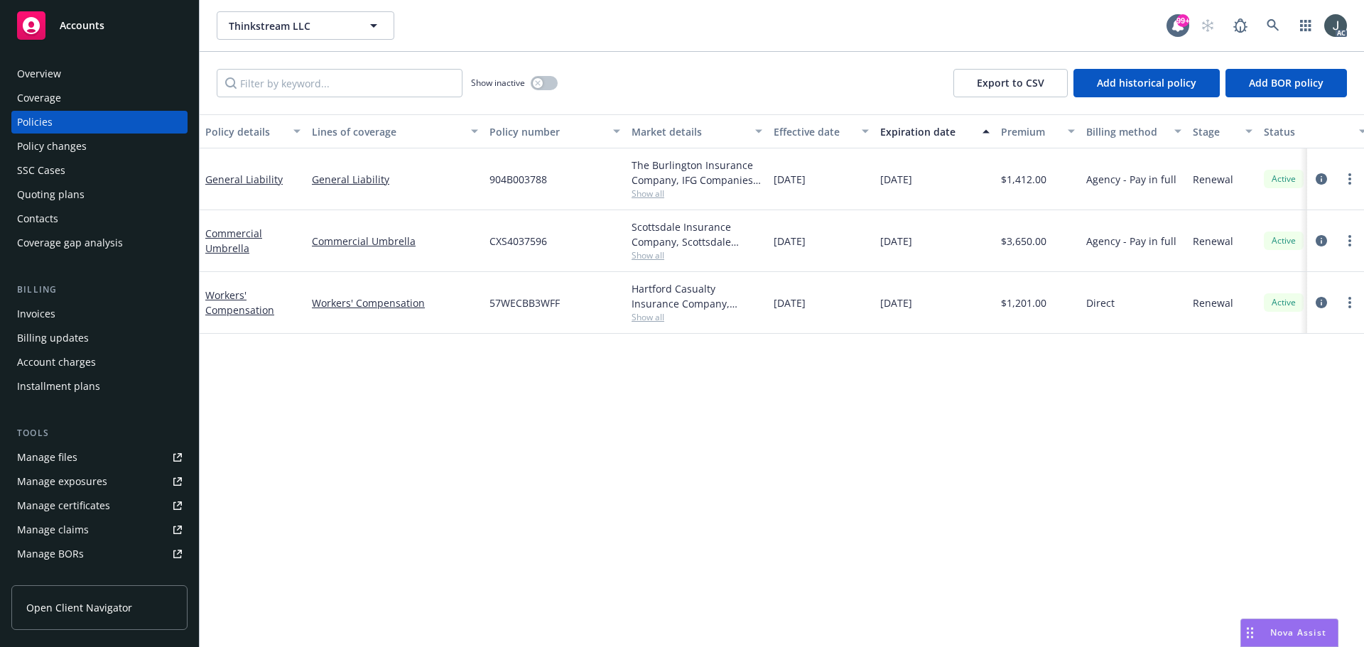
drag, startPoint x: 774, startPoint y: 183, endPoint x: 855, endPoint y: 189, distance: 81.3
click at [855, 189] on div "[DATE]" at bounding box center [821, 180] width 107 height 62
copy span "[DATE]"
click at [1023, 178] on span "$1,412.00" at bounding box center [1023, 179] width 45 height 15
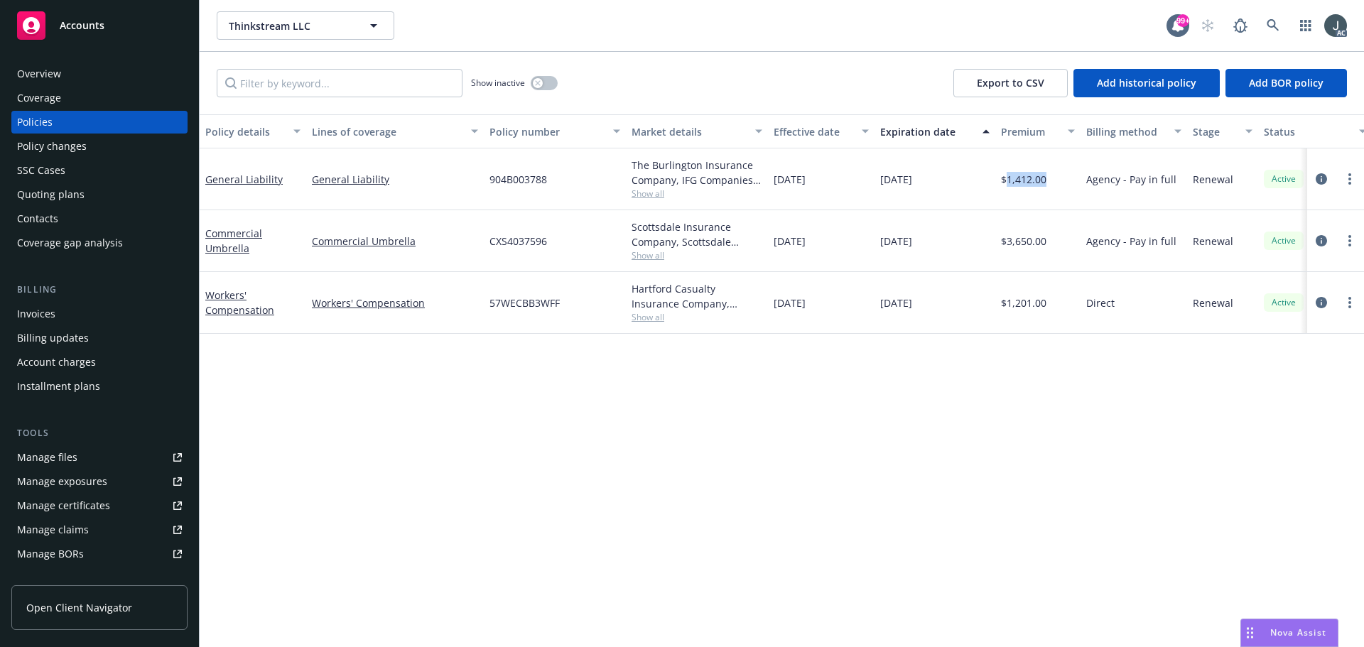
copy span "1,412.00"
click at [532, 242] on span "CXS4037596" at bounding box center [519, 241] width 58 height 15
copy span "CXS4037596"
click at [642, 263] on div "Scottsdale Insurance Company, Scottsdale Insurance Company (Nationwide), Amwins…" at bounding box center [697, 241] width 142 height 62
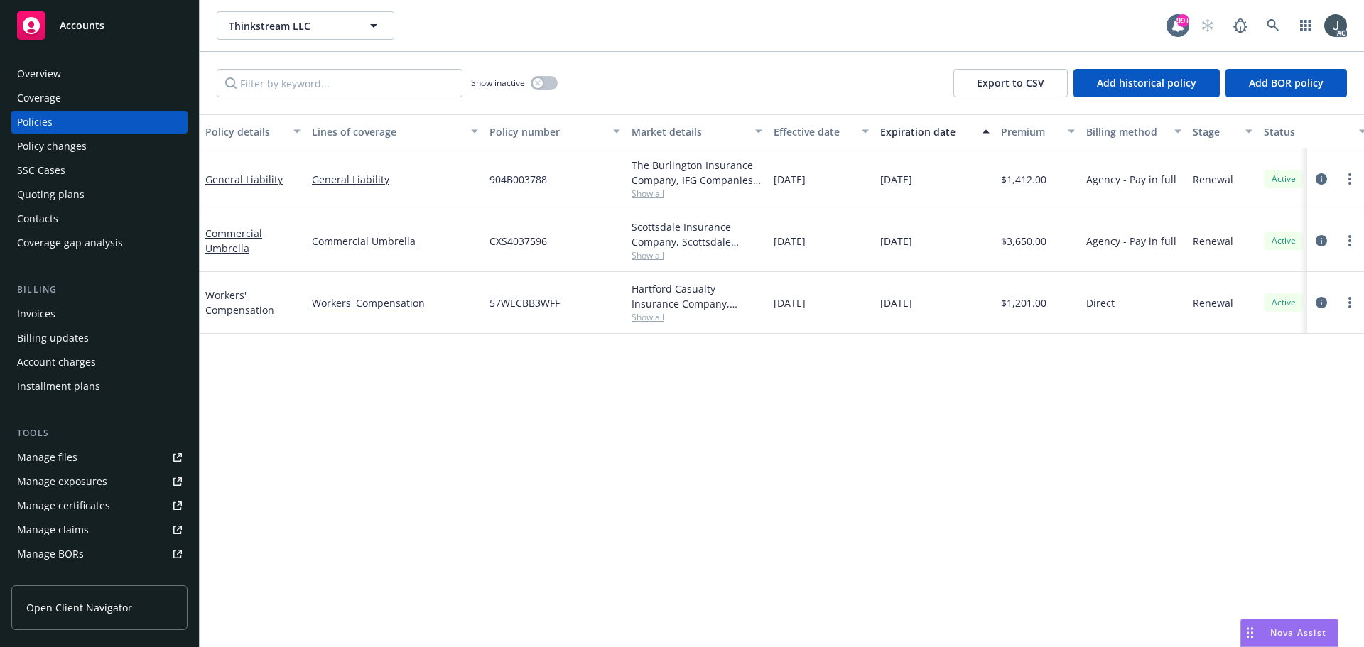
click at [642, 260] on span "Show all" at bounding box center [697, 255] width 131 height 12
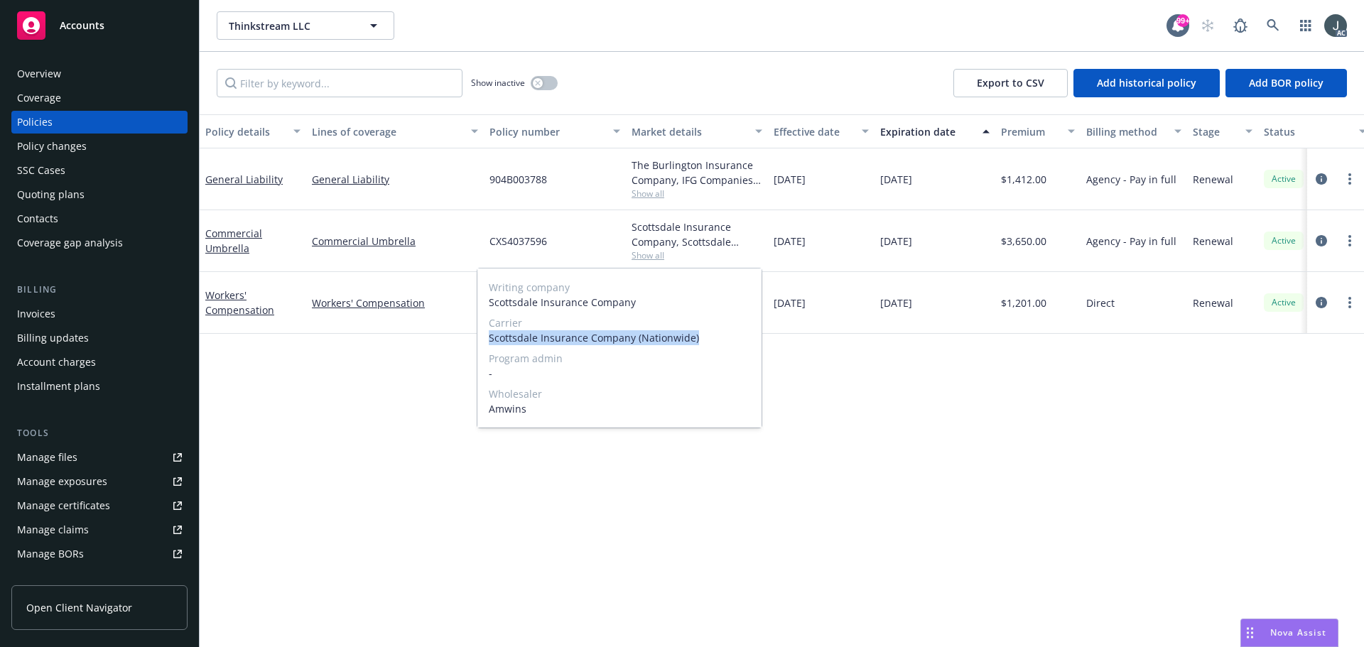
drag, startPoint x: 489, startPoint y: 335, endPoint x: 705, endPoint y: 342, distance: 216.1
click at [705, 342] on span "Scottsdale Insurance Company (Nationwide)" at bounding box center [620, 337] width 262 height 15
copy span "Scottsdale Insurance Company (Nationwide)"
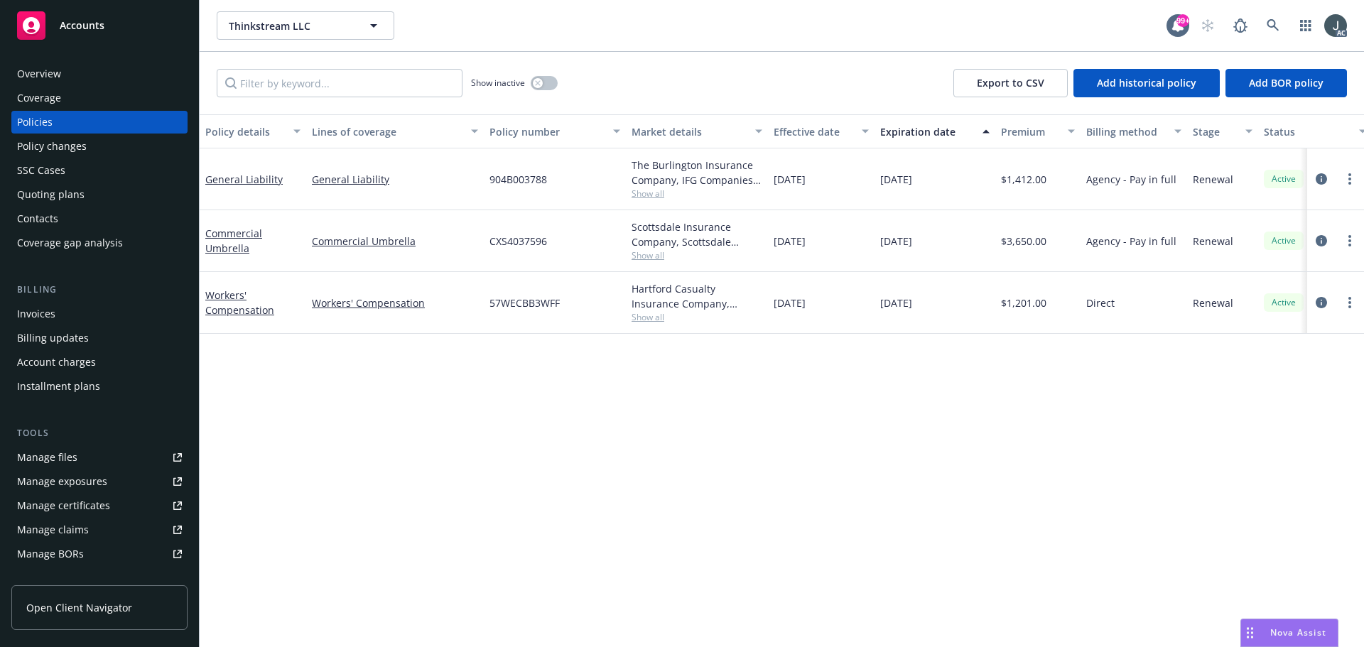
click at [1025, 241] on span "$3,650.00" at bounding box center [1023, 241] width 45 height 15
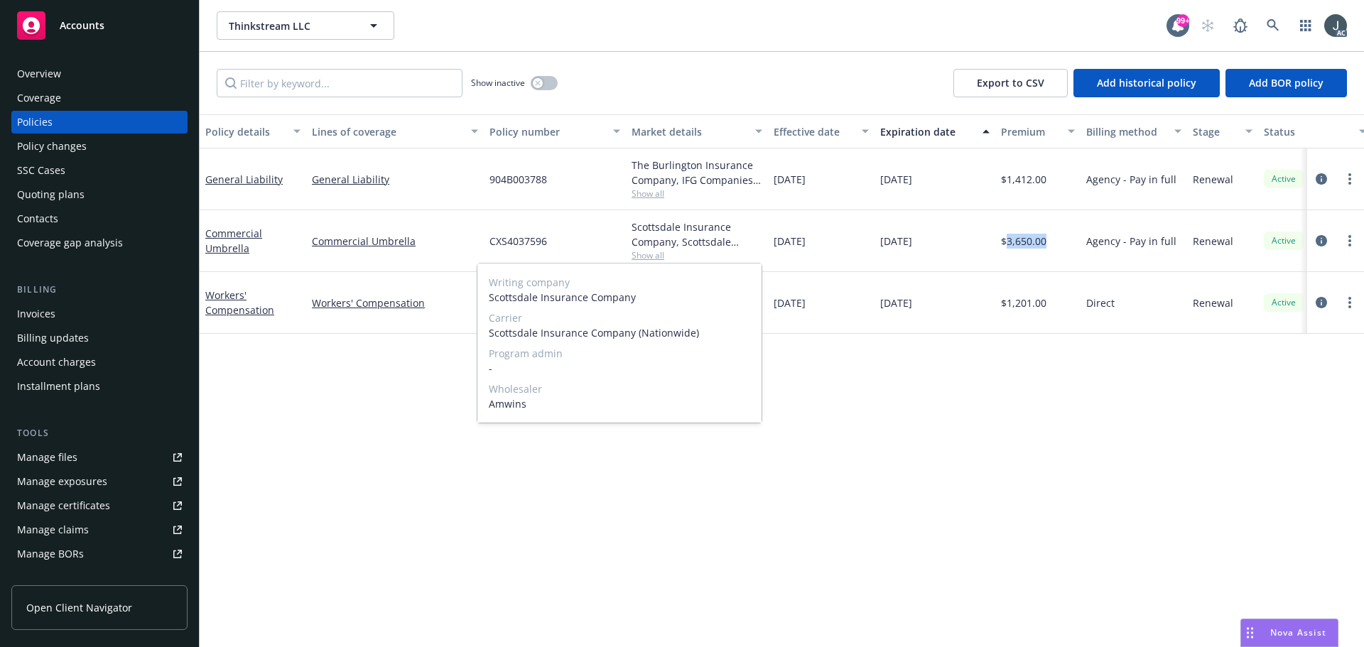
copy span "3,650.00"
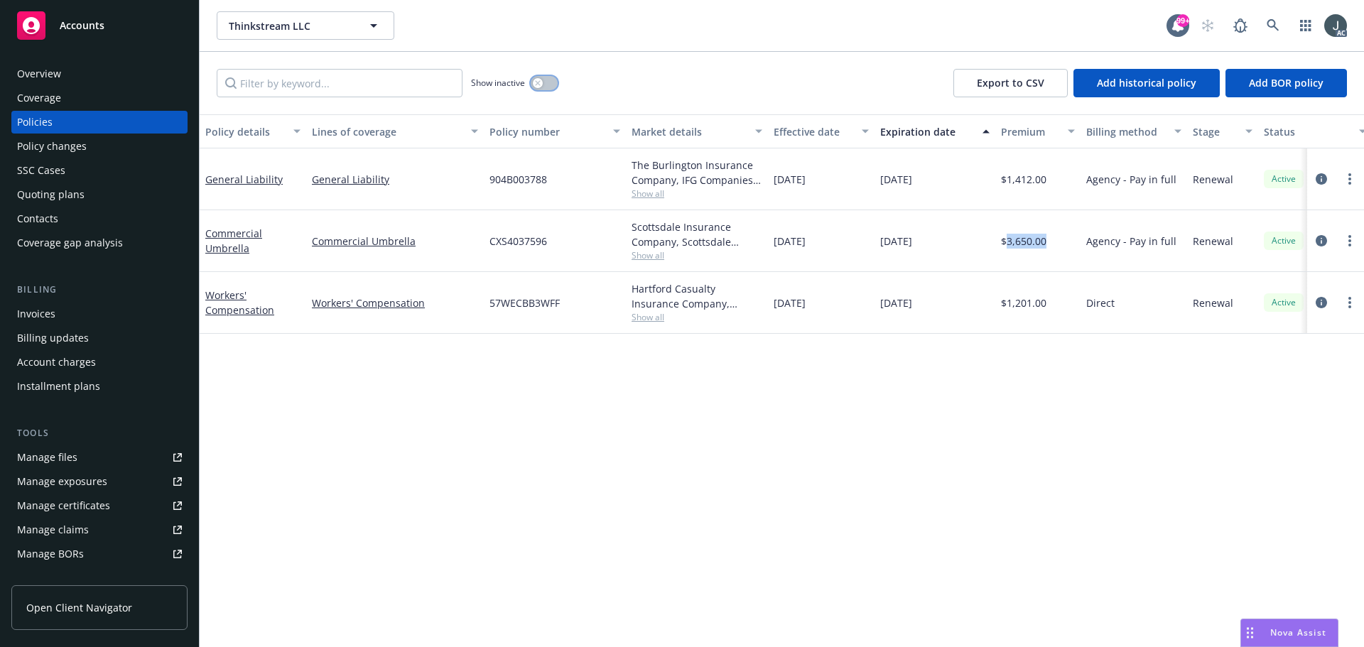
click at [541, 79] on button "button" at bounding box center [544, 83] width 27 height 14
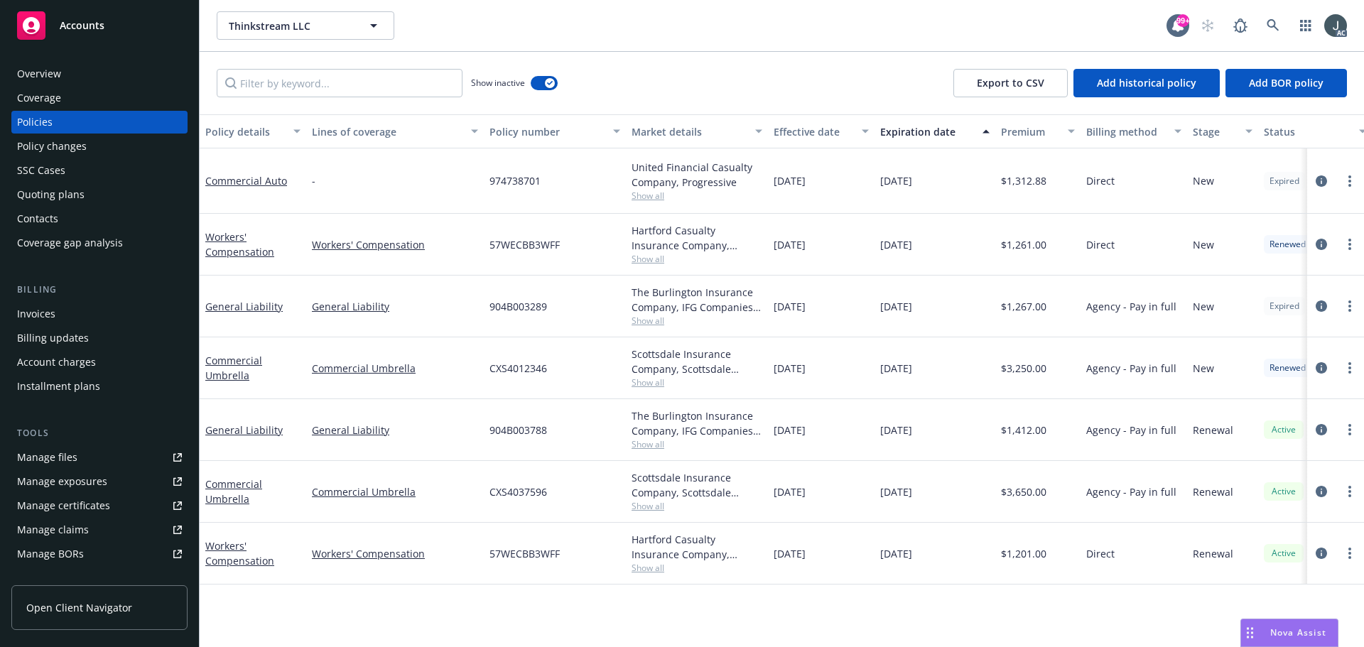
click at [514, 305] on span "904B003289" at bounding box center [519, 306] width 58 height 15
click at [661, 318] on span "Show all" at bounding box center [697, 321] width 131 height 12
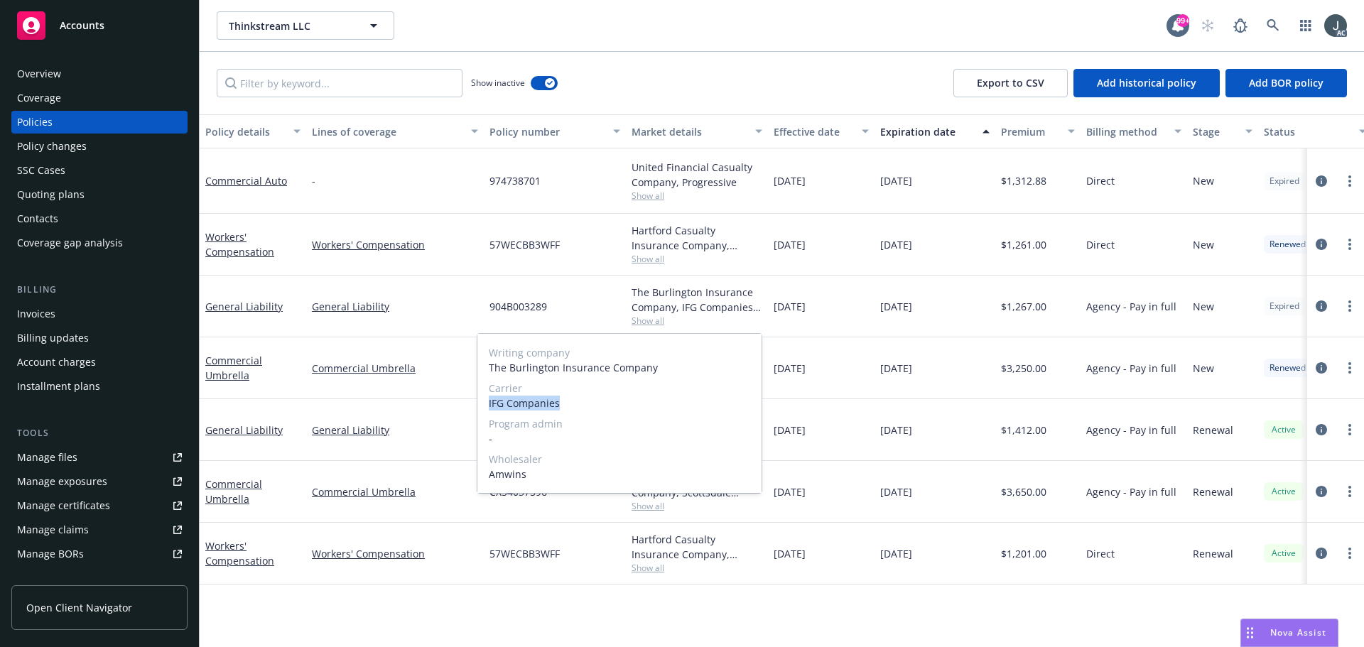
drag, startPoint x: 488, startPoint y: 403, endPoint x: 578, endPoint y: 403, distance: 90.2
click at [578, 403] on div "Writing company The Burlington Insurance Company Carrier IFG Companies Program …" at bounding box center [620, 413] width 284 height 159
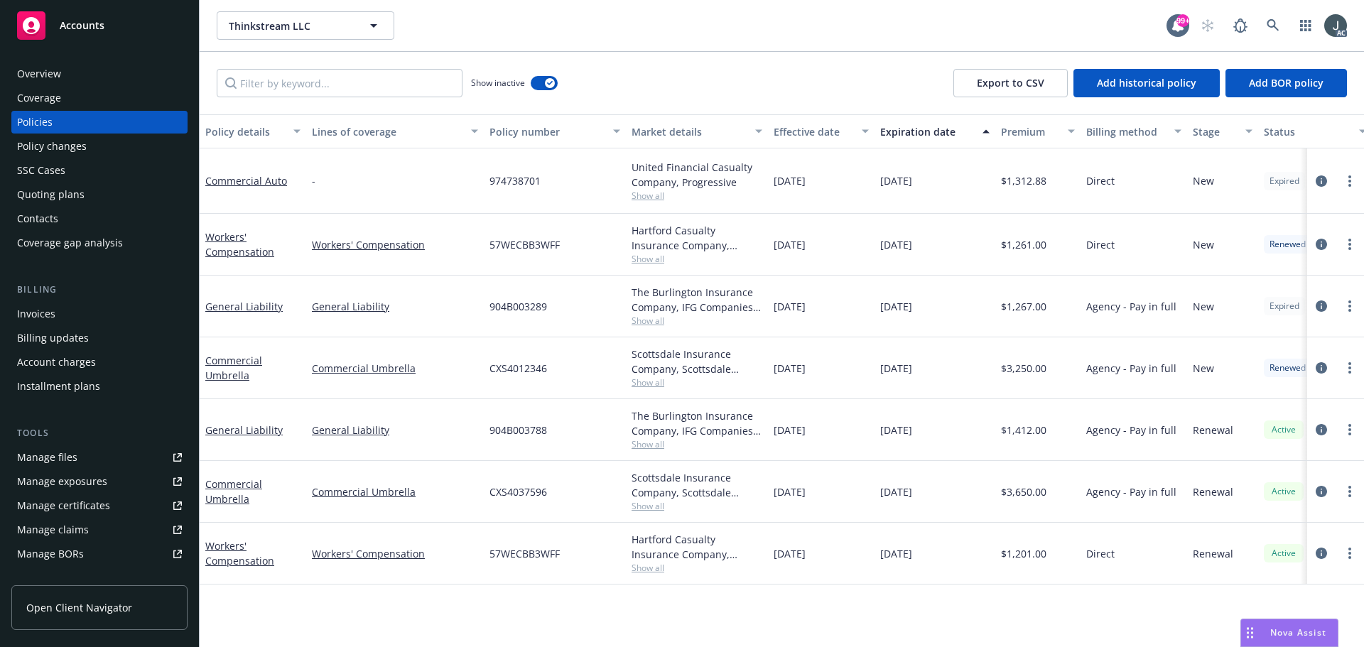
drag, startPoint x: 783, startPoint y: 308, endPoint x: 842, endPoint y: 310, distance: 59.0
click at [842, 310] on div "[DATE]" at bounding box center [821, 307] width 107 height 62
click at [1035, 308] on span "$1,267.00" at bounding box center [1023, 306] width 45 height 15
click at [507, 369] on span "CXS4012346" at bounding box center [519, 368] width 58 height 15
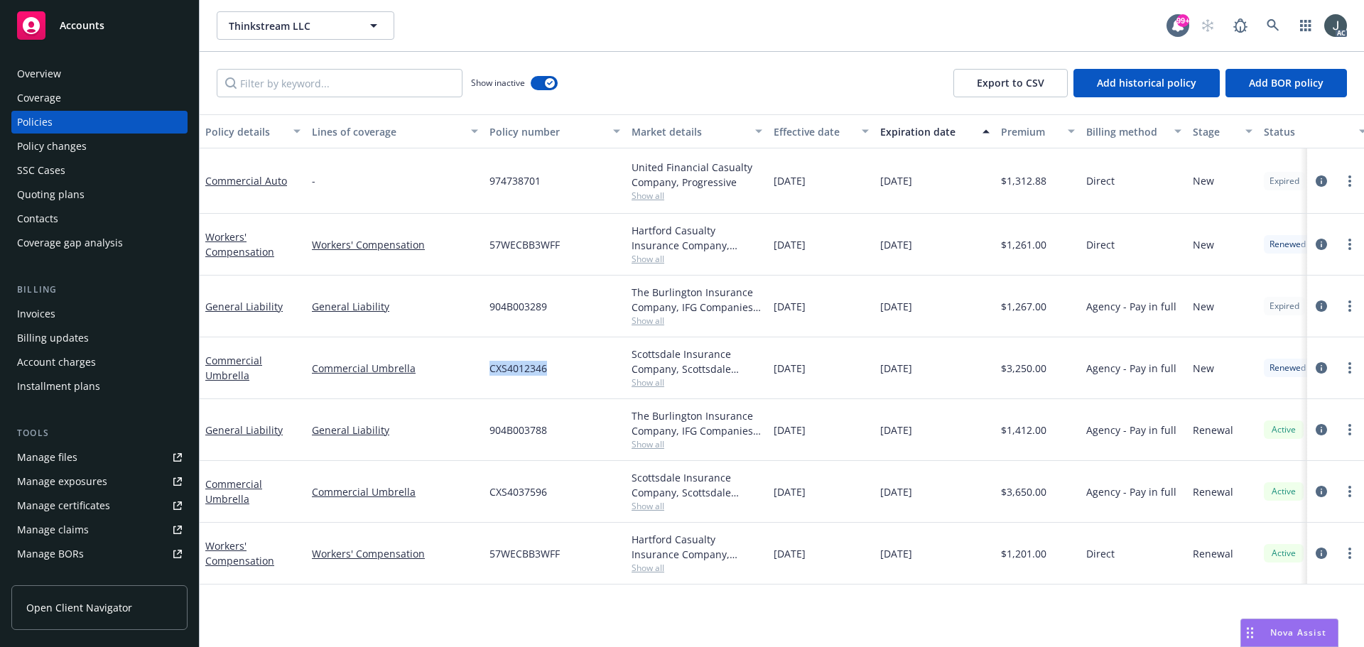
click at [507, 369] on span "CXS4012346" at bounding box center [519, 368] width 58 height 15
click at [632, 387] on span "Show all" at bounding box center [697, 383] width 131 height 12
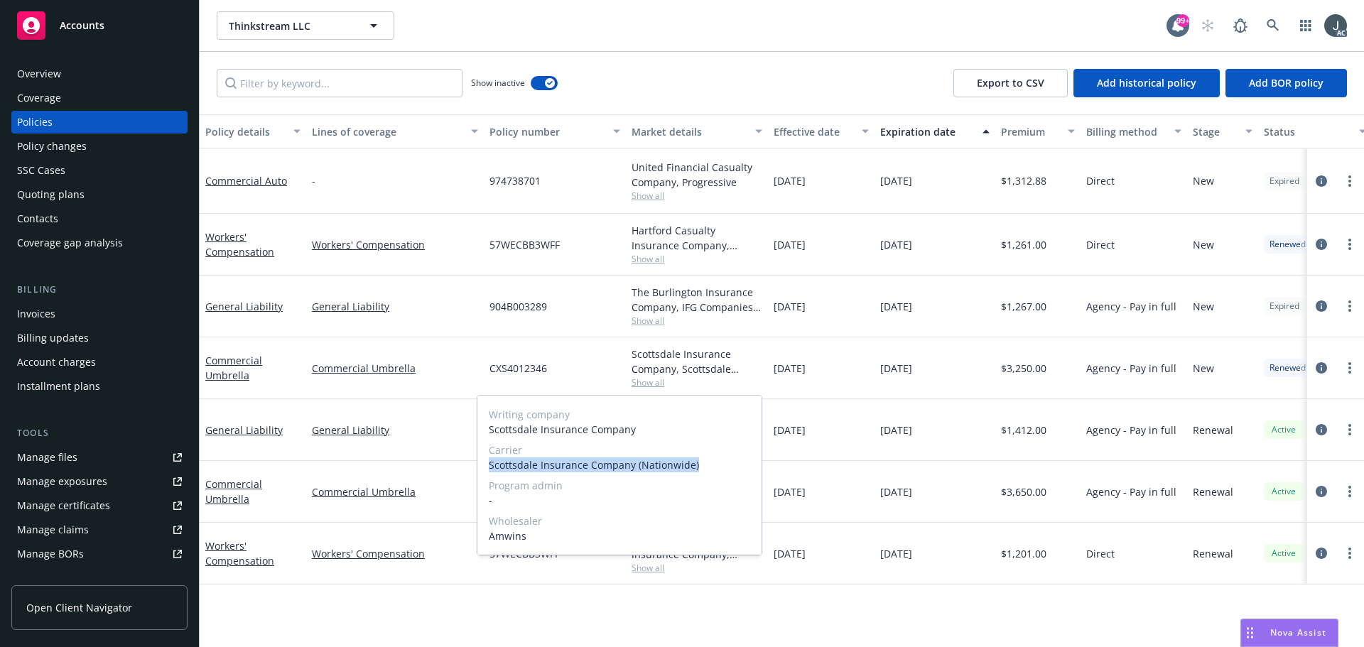
drag, startPoint x: 489, startPoint y: 462, endPoint x: 724, endPoint y: 471, distance: 235.4
click at [724, 471] on span "Scottsdale Insurance Company (Nationwide)" at bounding box center [620, 465] width 262 height 15
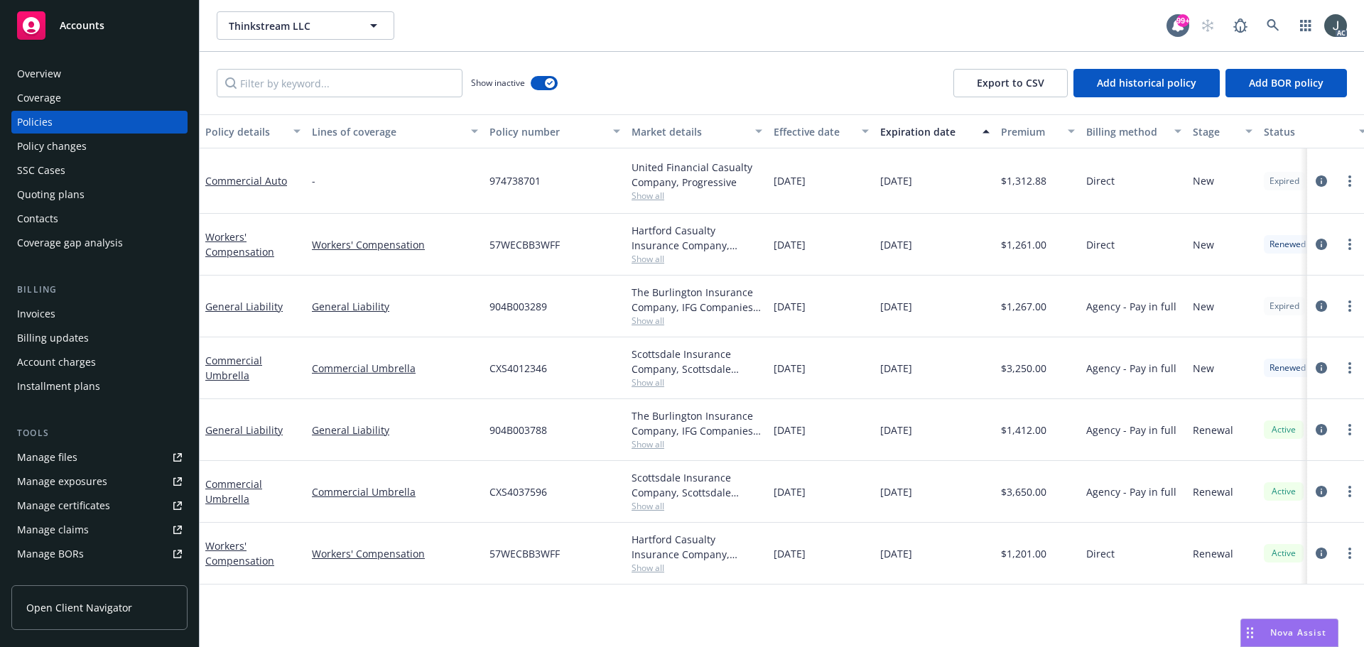
click at [1036, 371] on span "$3,250.00" at bounding box center [1023, 368] width 45 height 15
click at [1013, 433] on span "$1,412.00" at bounding box center [1023, 430] width 45 height 15
click at [1024, 313] on span "$1,267.00" at bounding box center [1023, 306] width 45 height 15
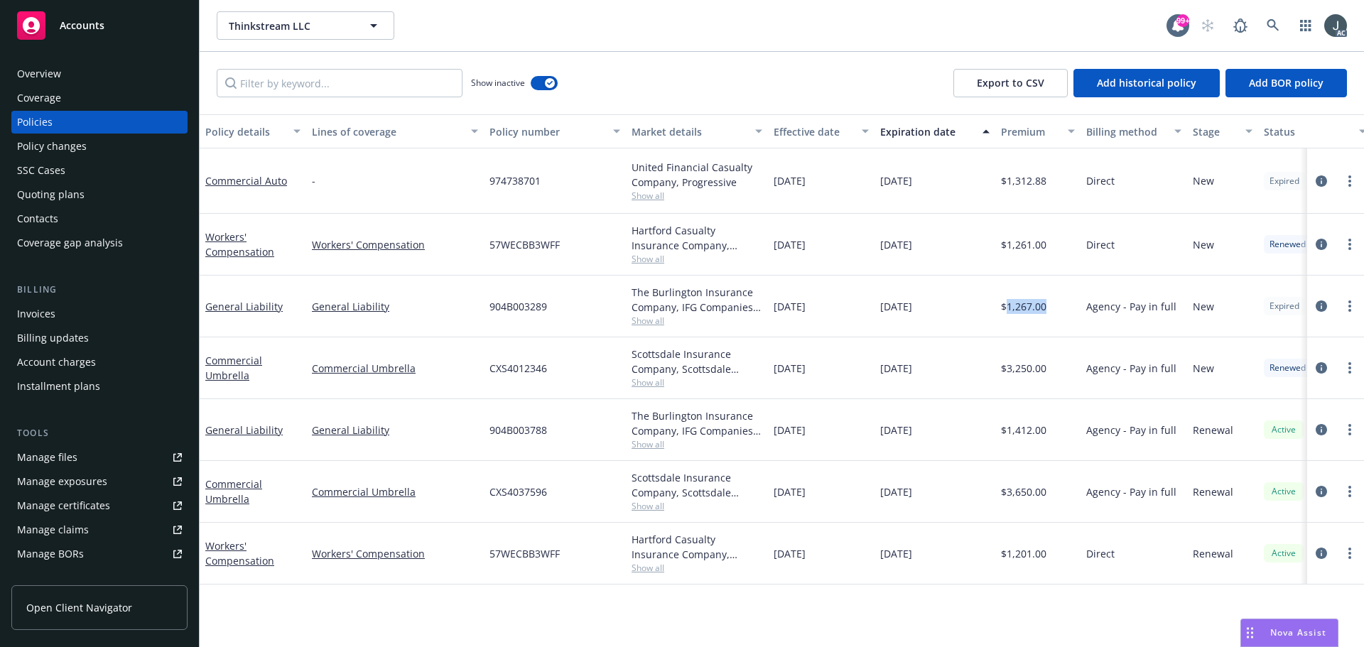
click at [1024, 313] on span "$1,267.00" at bounding box center [1023, 306] width 45 height 15
click at [547, 82] on icon "button" at bounding box center [550, 83] width 6 height 4
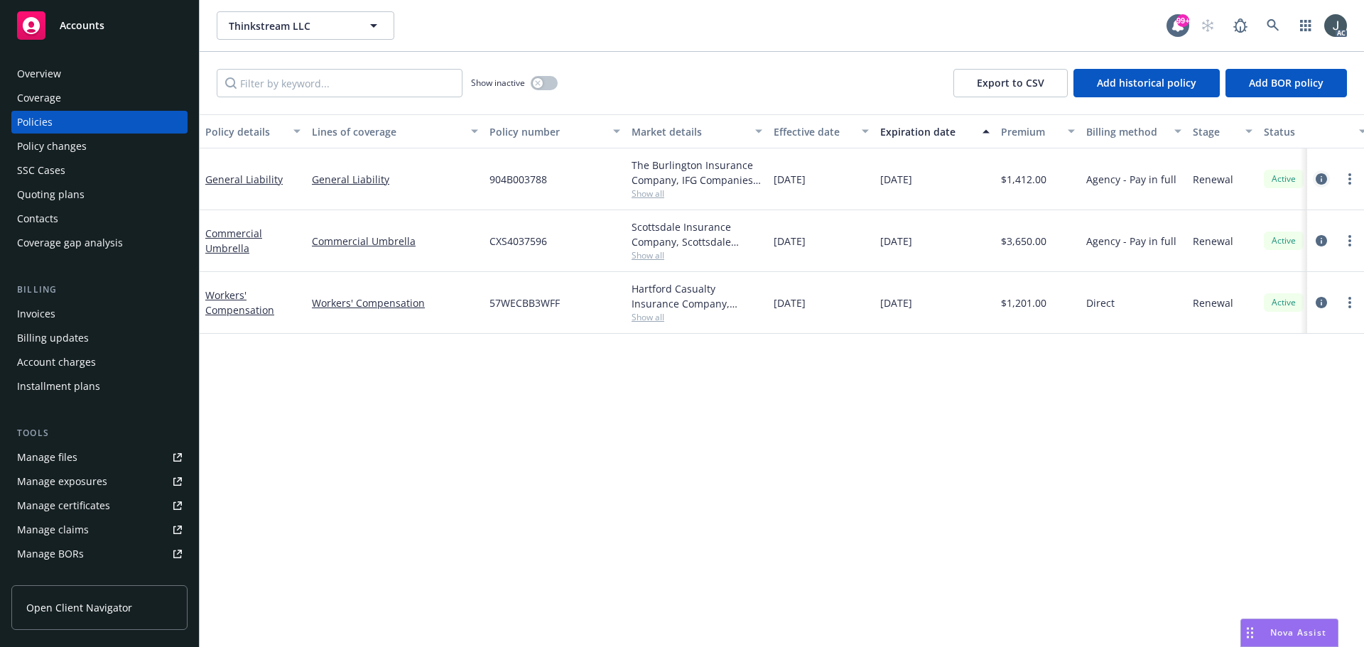
click at [1318, 177] on icon "circleInformation" at bounding box center [1321, 178] width 11 height 11
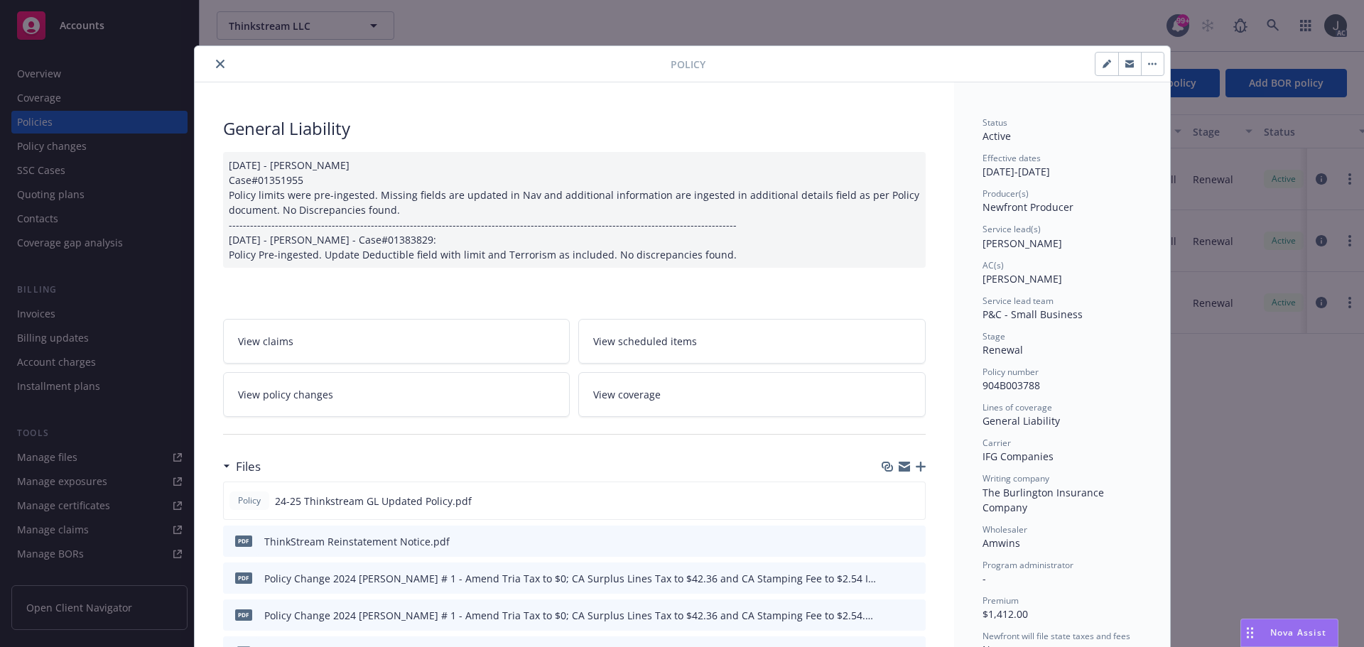
click at [216, 62] on icon "close" at bounding box center [220, 64] width 9 height 9
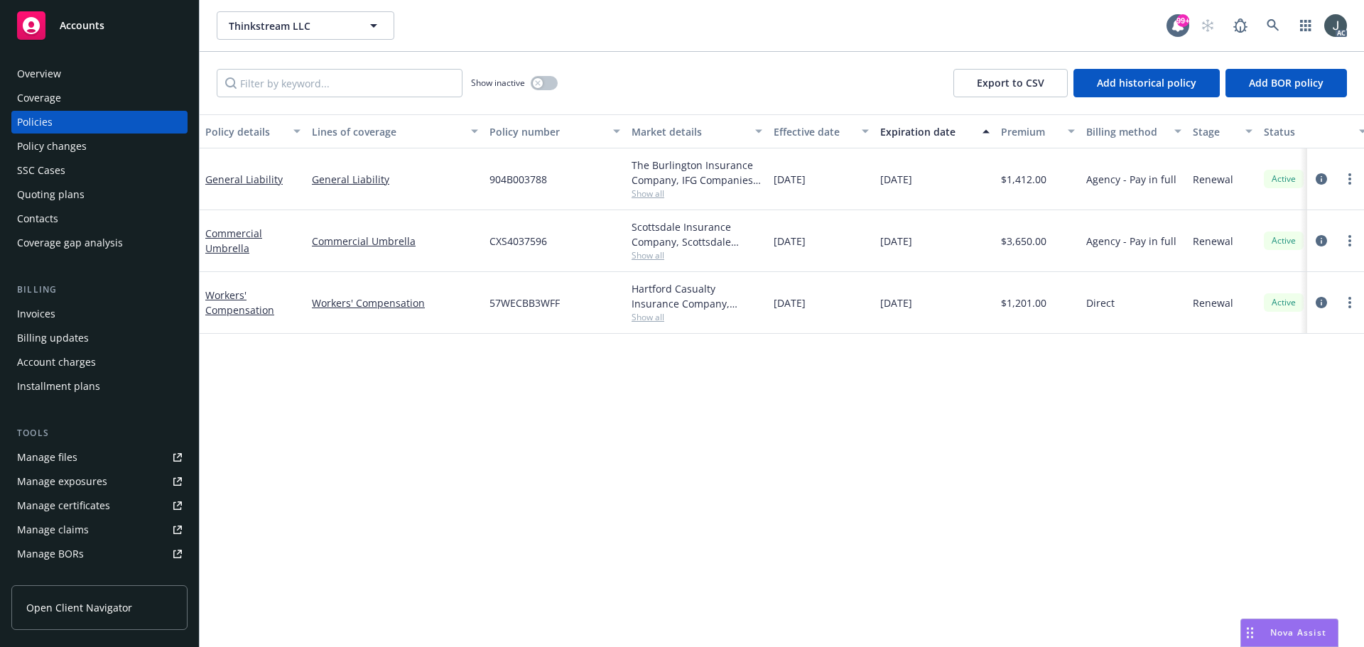
drag, startPoint x: 889, startPoint y: 243, endPoint x: 958, endPoint y: 249, distance: 69.2
click at [958, 249] on div "[DATE]" at bounding box center [935, 241] width 121 height 62
click at [30, 70] on div "Overview" at bounding box center [39, 74] width 44 height 23
